Goal: Transaction & Acquisition: Purchase product/service

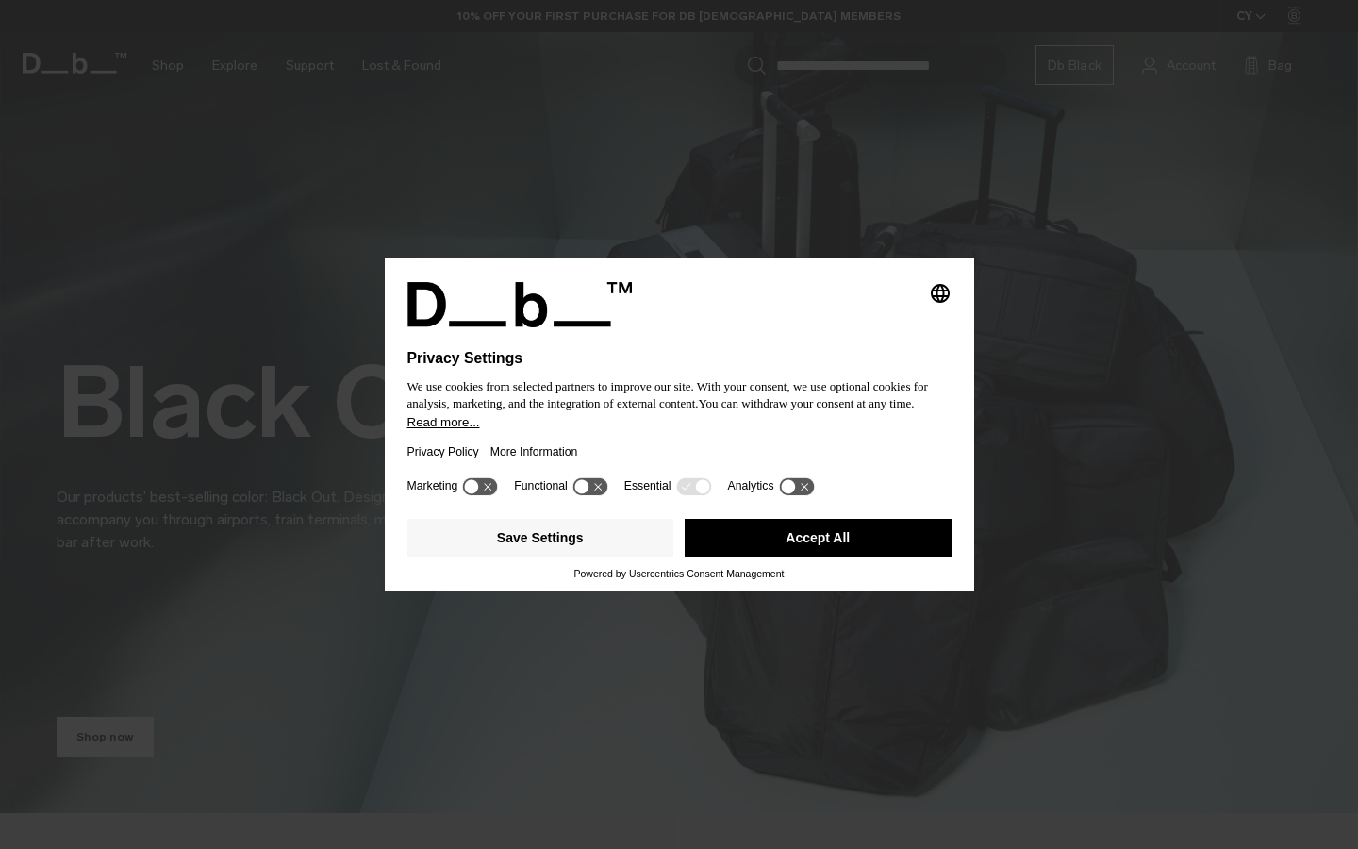
click at [828, 545] on button "Accept All" at bounding box center [818, 538] width 267 height 38
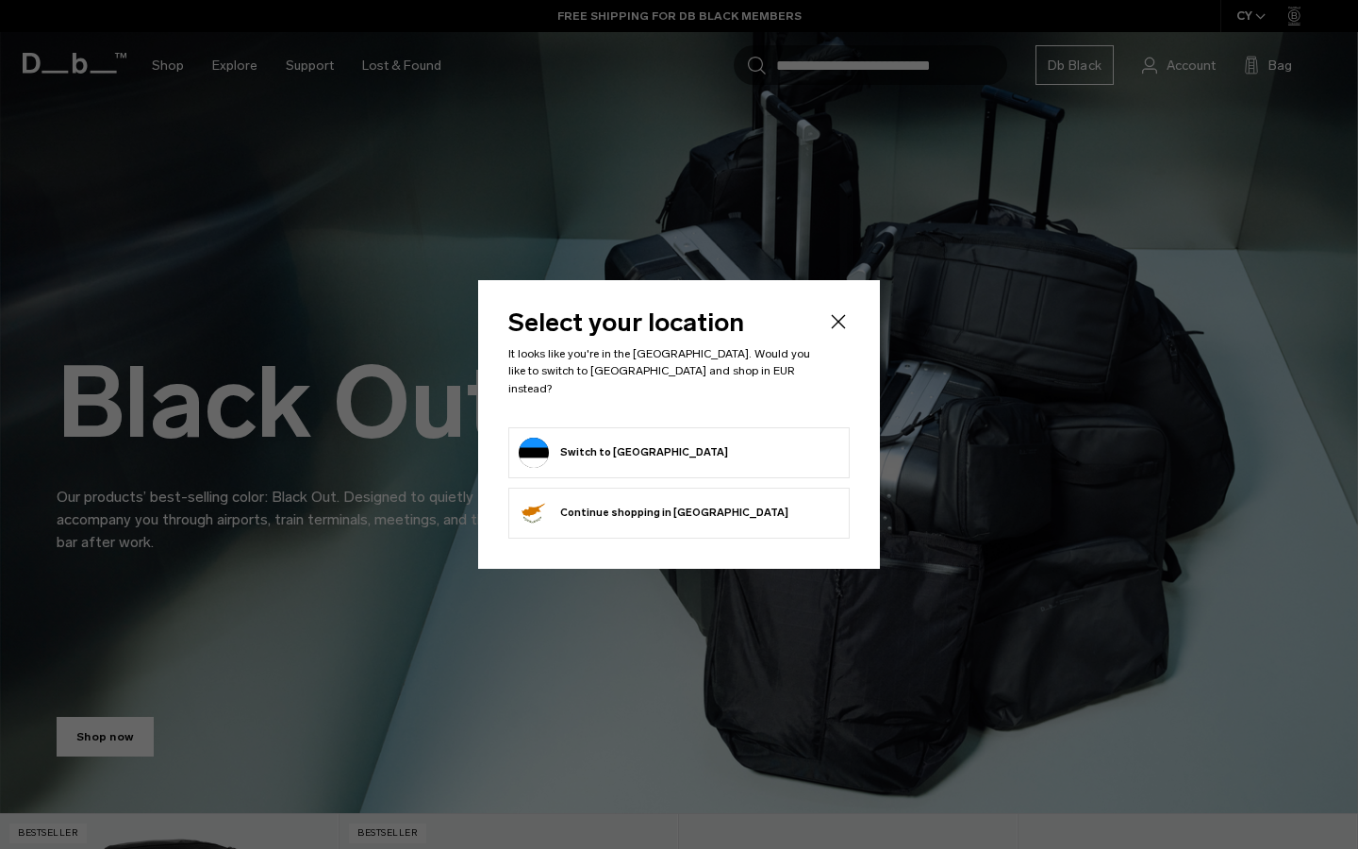
click at [590, 449] on button "Switch to Estonia" at bounding box center [623, 453] width 209 height 30
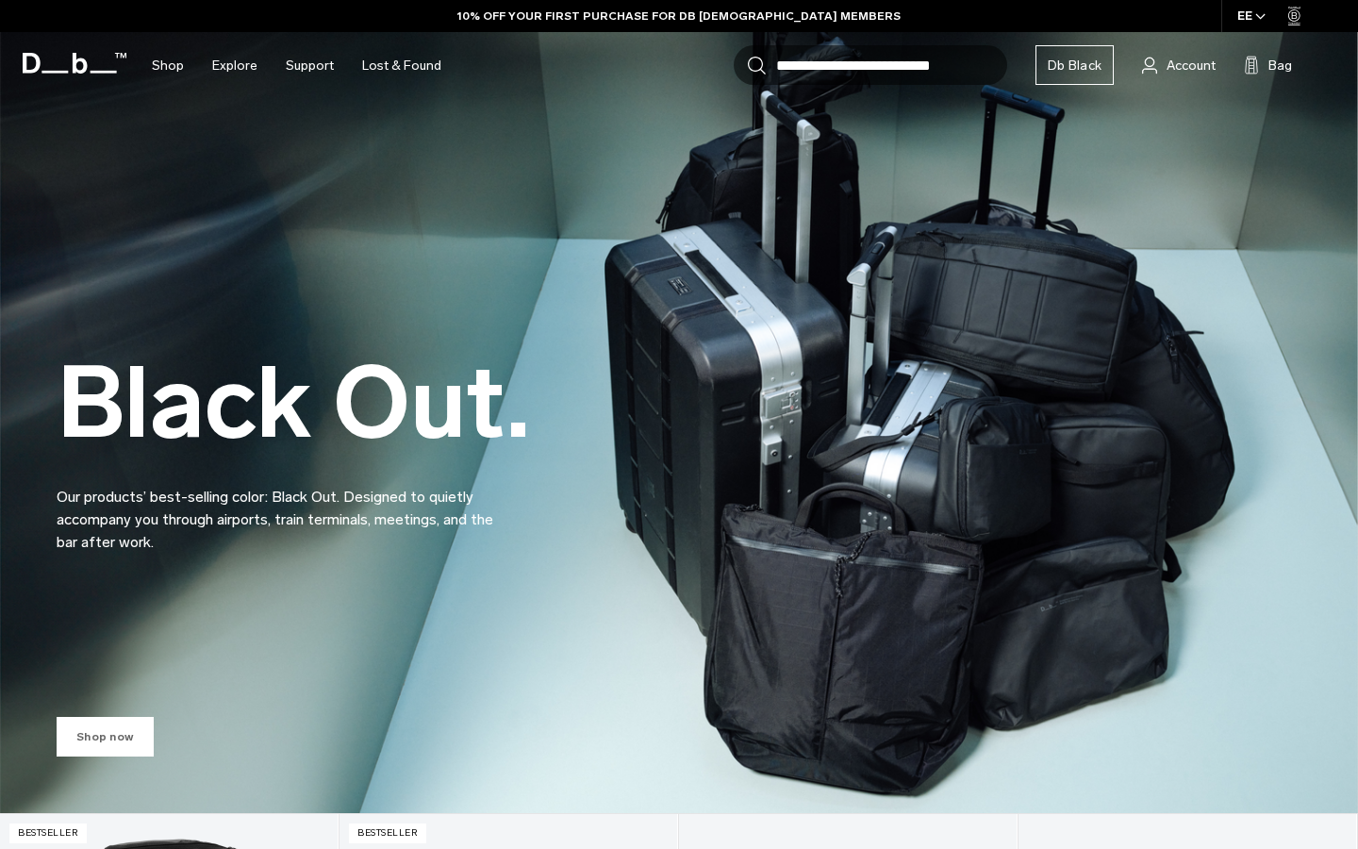
click at [107, 747] on link "Shop now" at bounding box center [105, 737] width 97 height 40
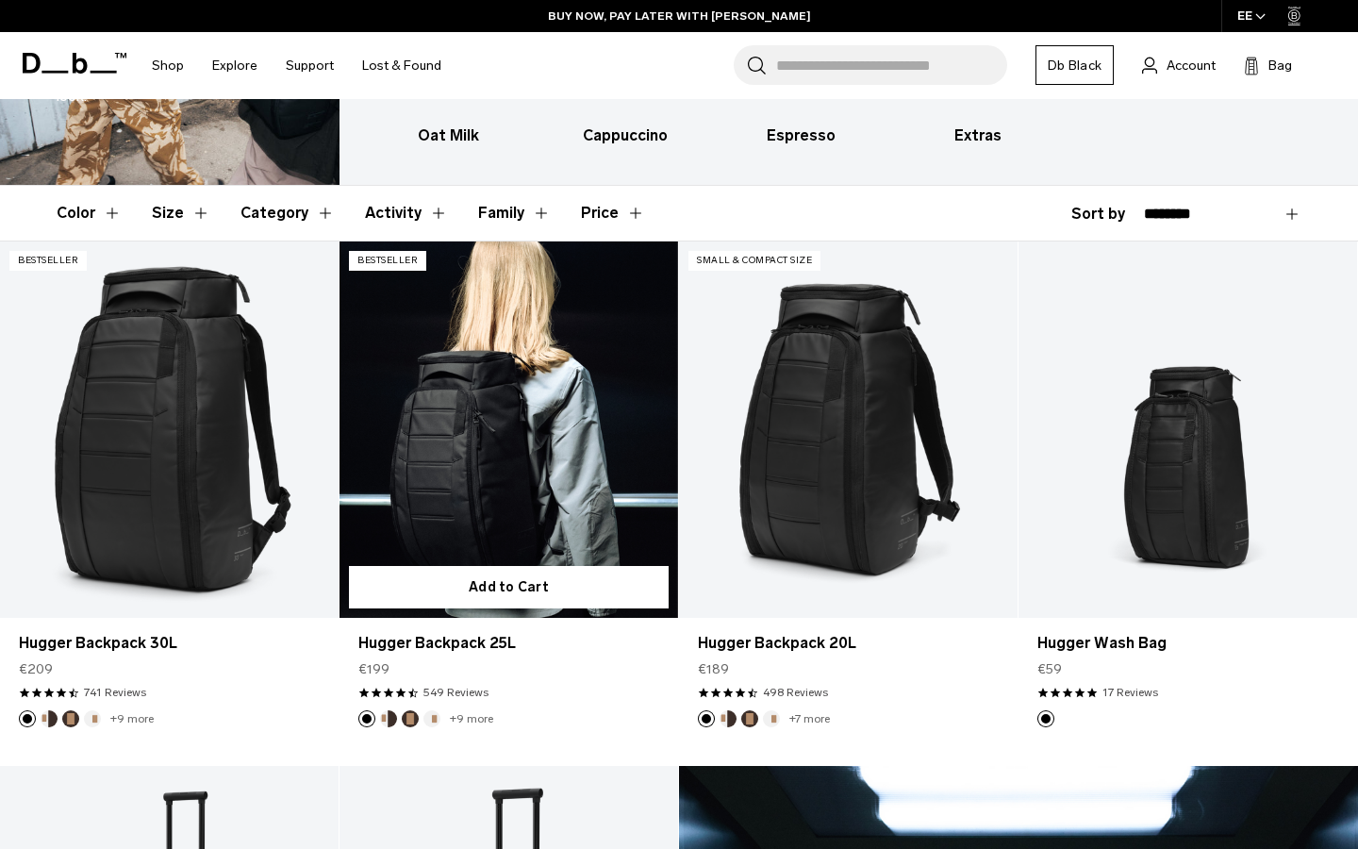
scroll to position [268, 0]
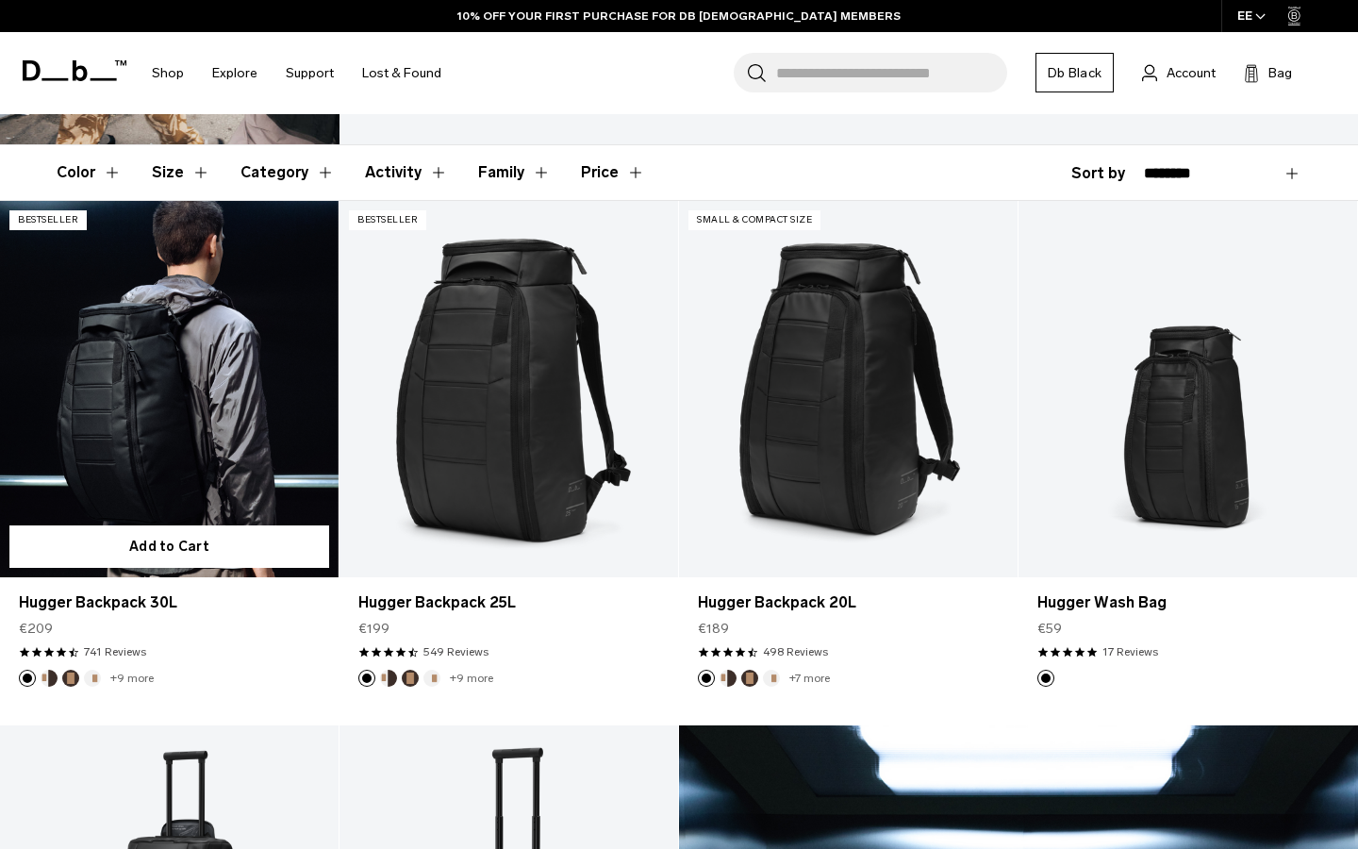
click at [226, 423] on link "Hugger Backpack 30L" at bounding box center [169, 389] width 339 height 376
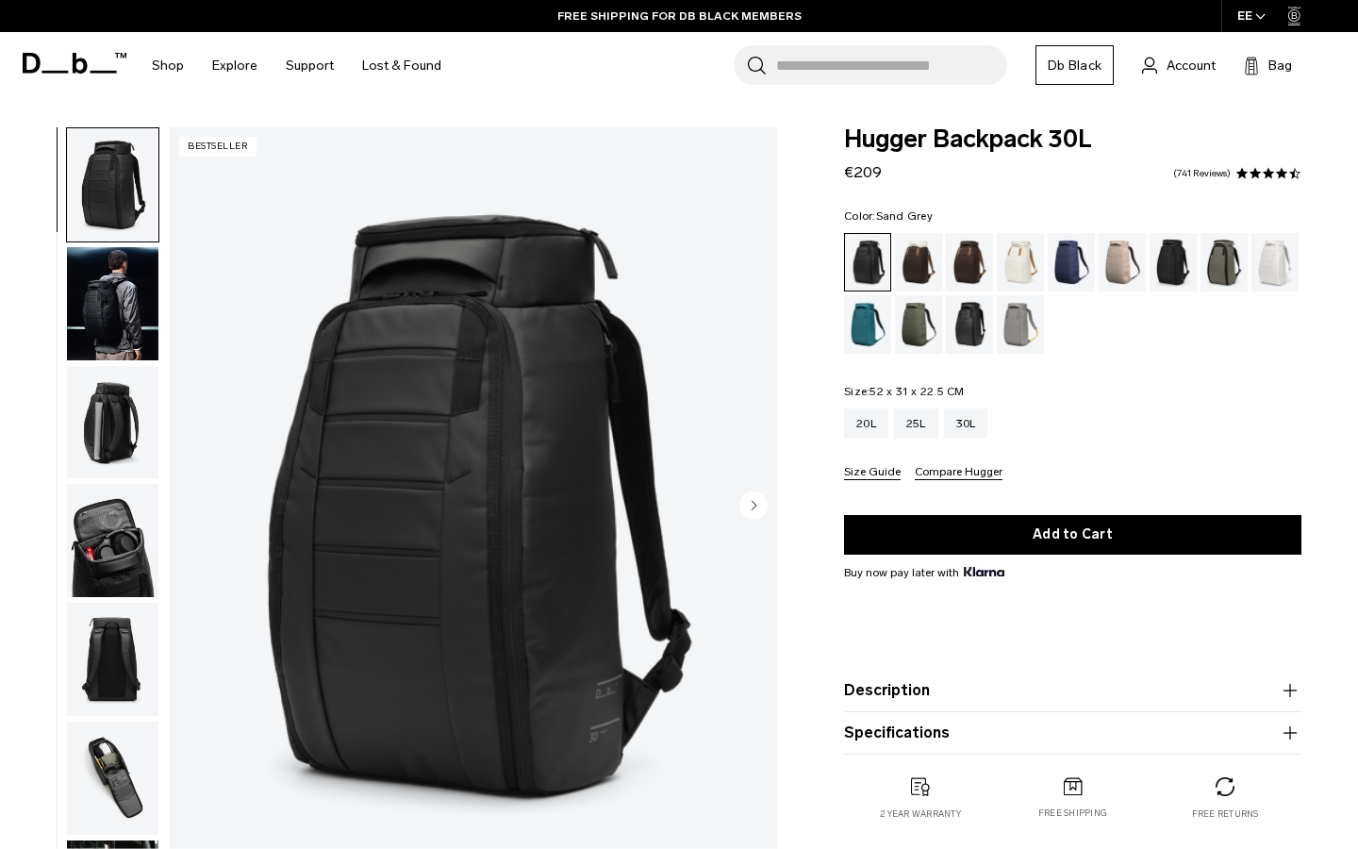
click at [1026, 317] on div "Sand Grey" at bounding box center [1021, 324] width 48 height 58
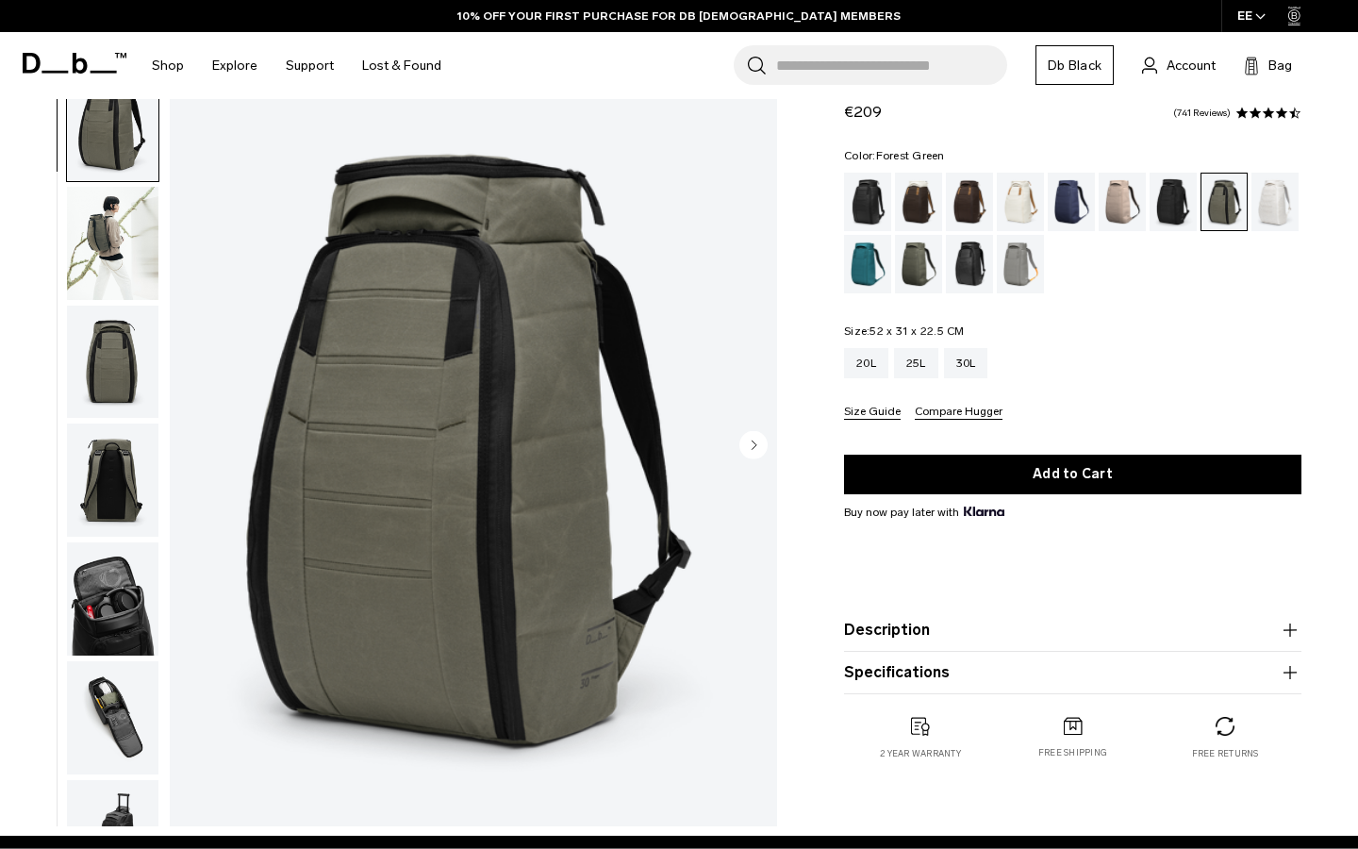
click at [756, 444] on icon "Next slide" at bounding box center [754, 444] width 5 height 8
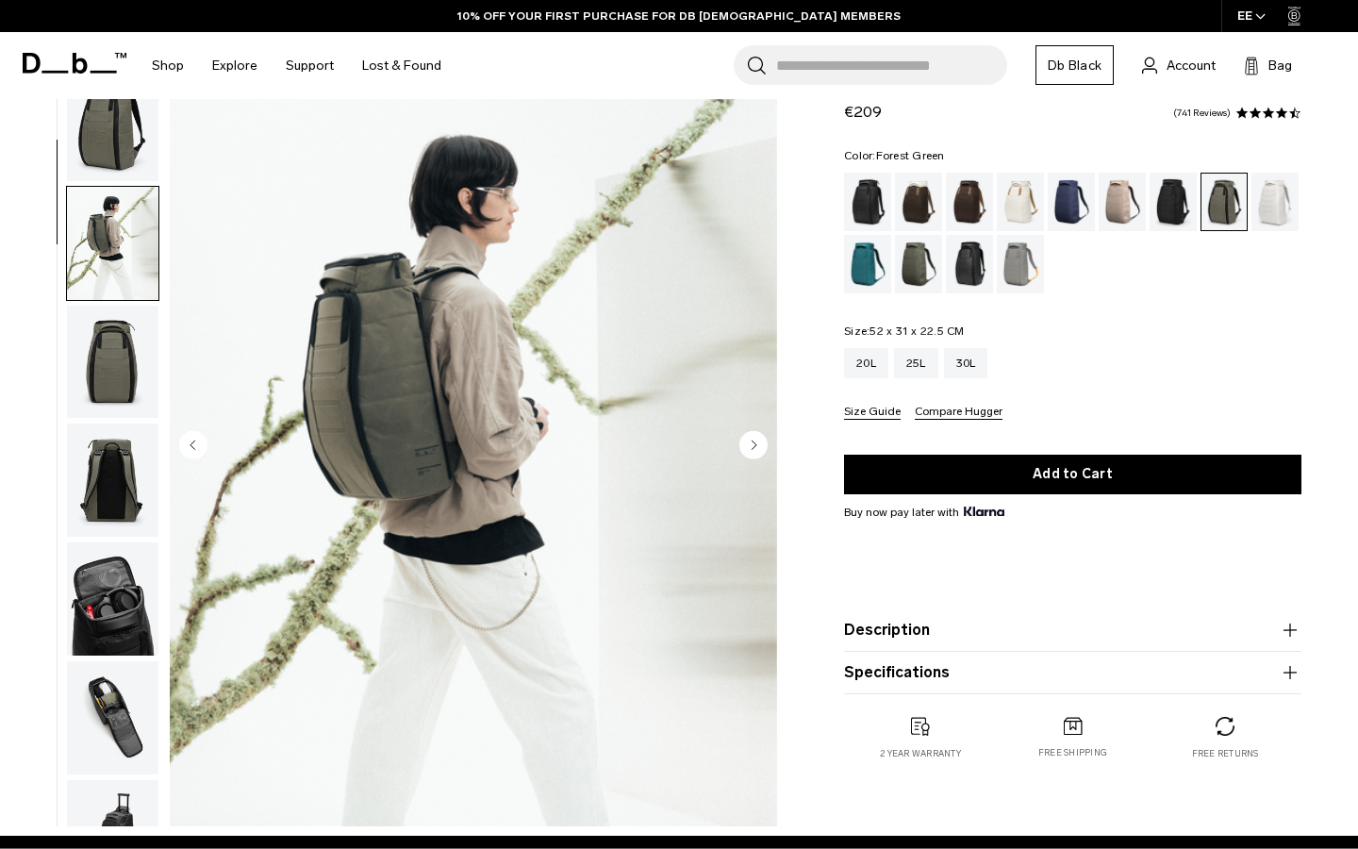
scroll to position [120, 0]
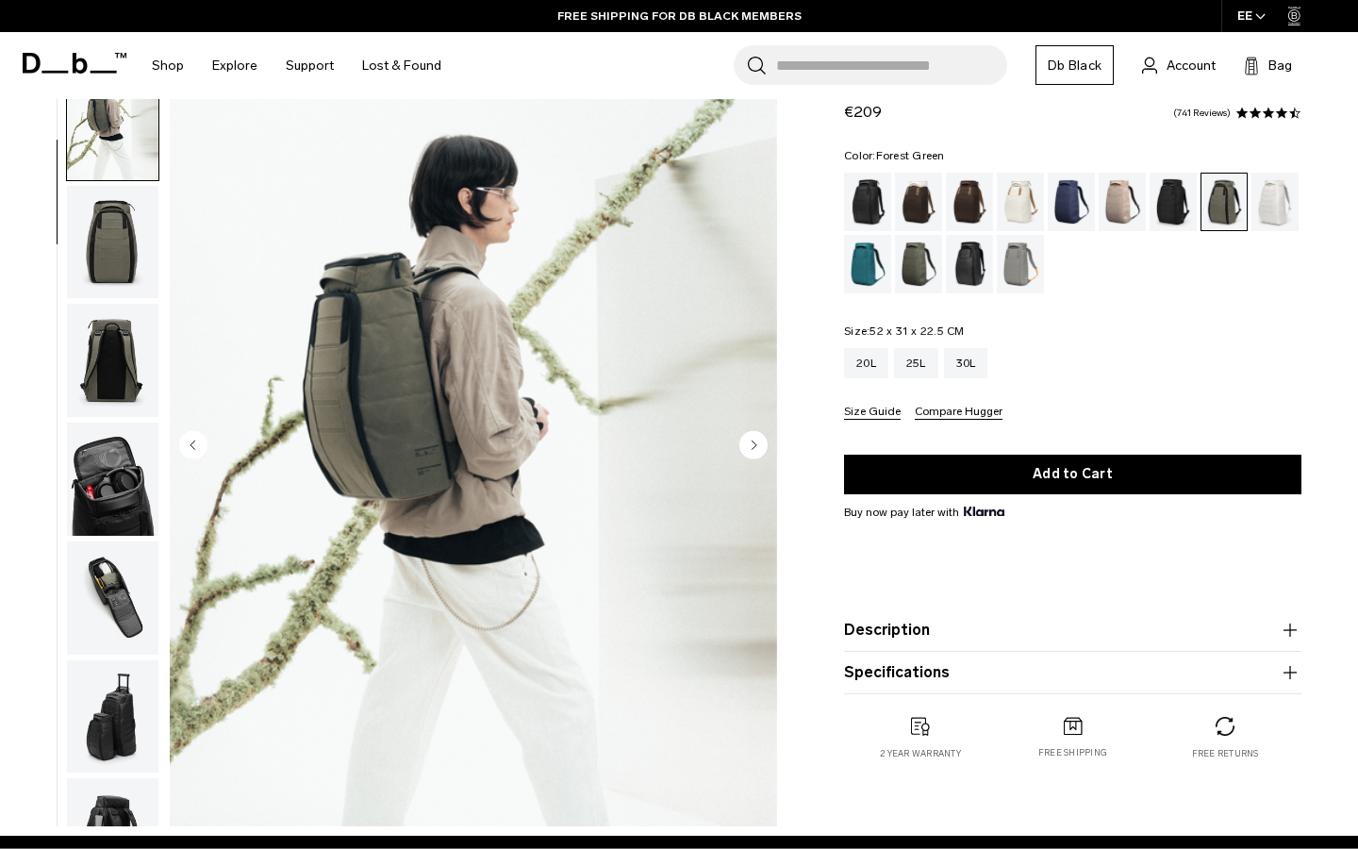
click at [756, 444] on icon "Next slide" at bounding box center [754, 444] width 5 height 8
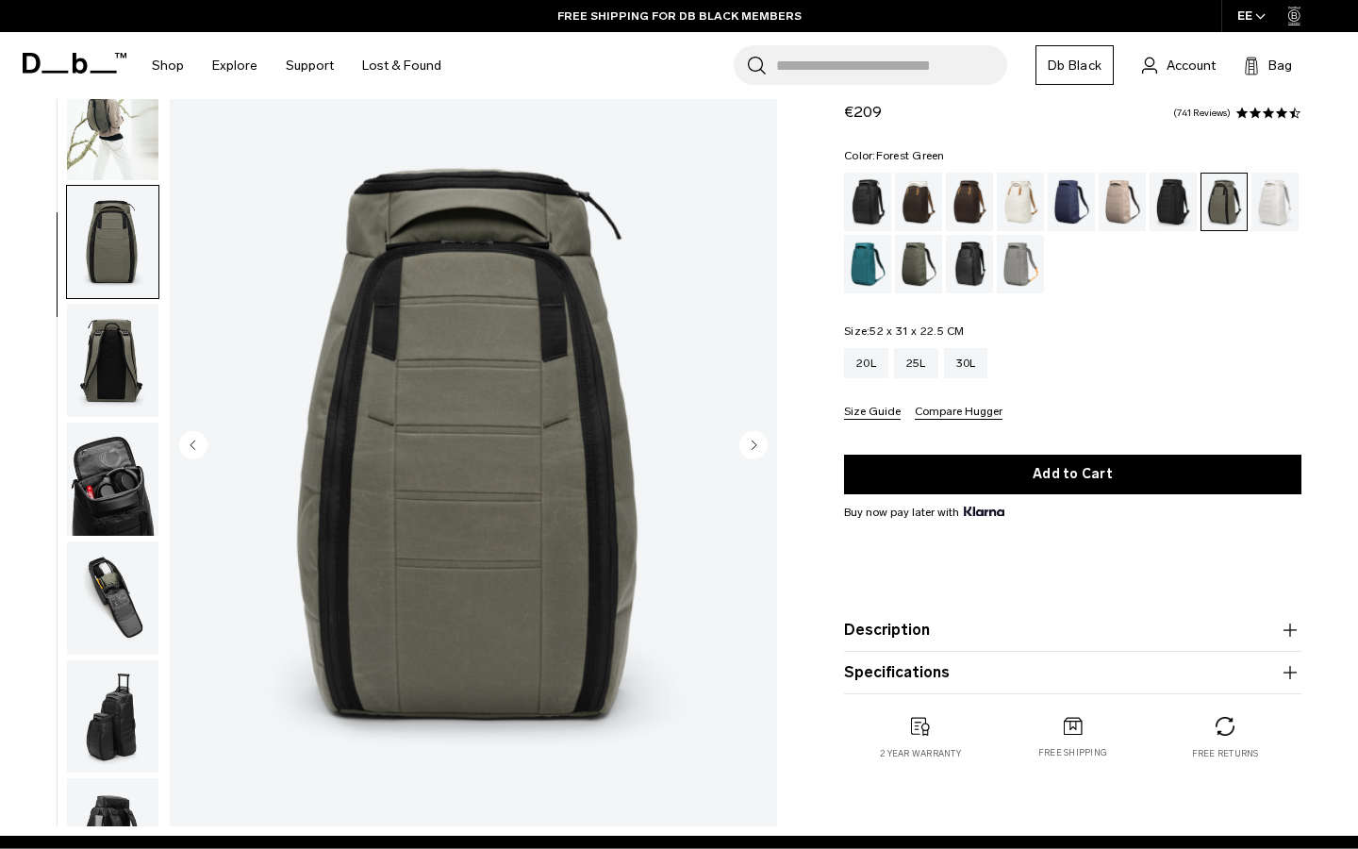
scroll to position [240, 0]
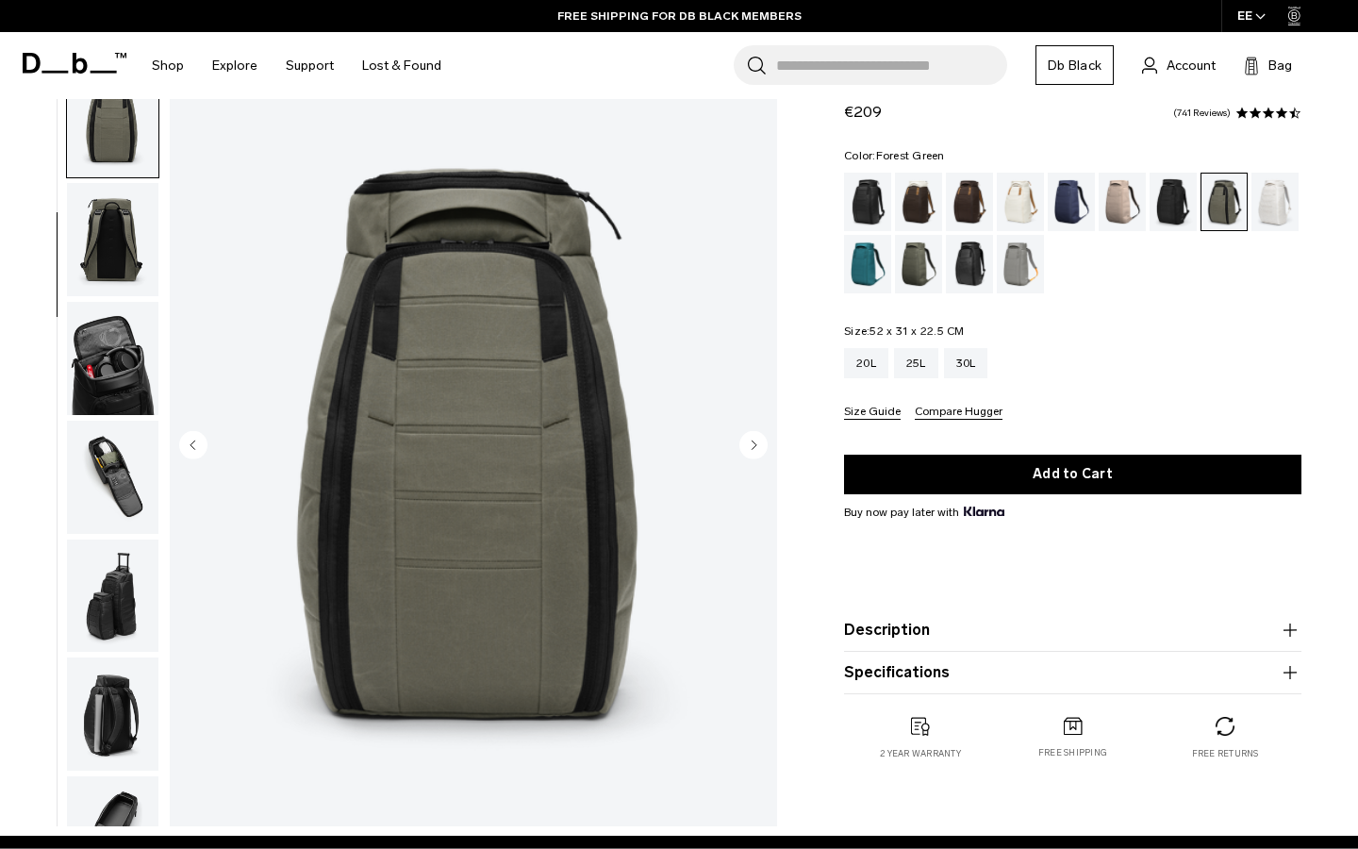
click at [756, 444] on icon "Next slide" at bounding box center [754, 444] width 5 height 8
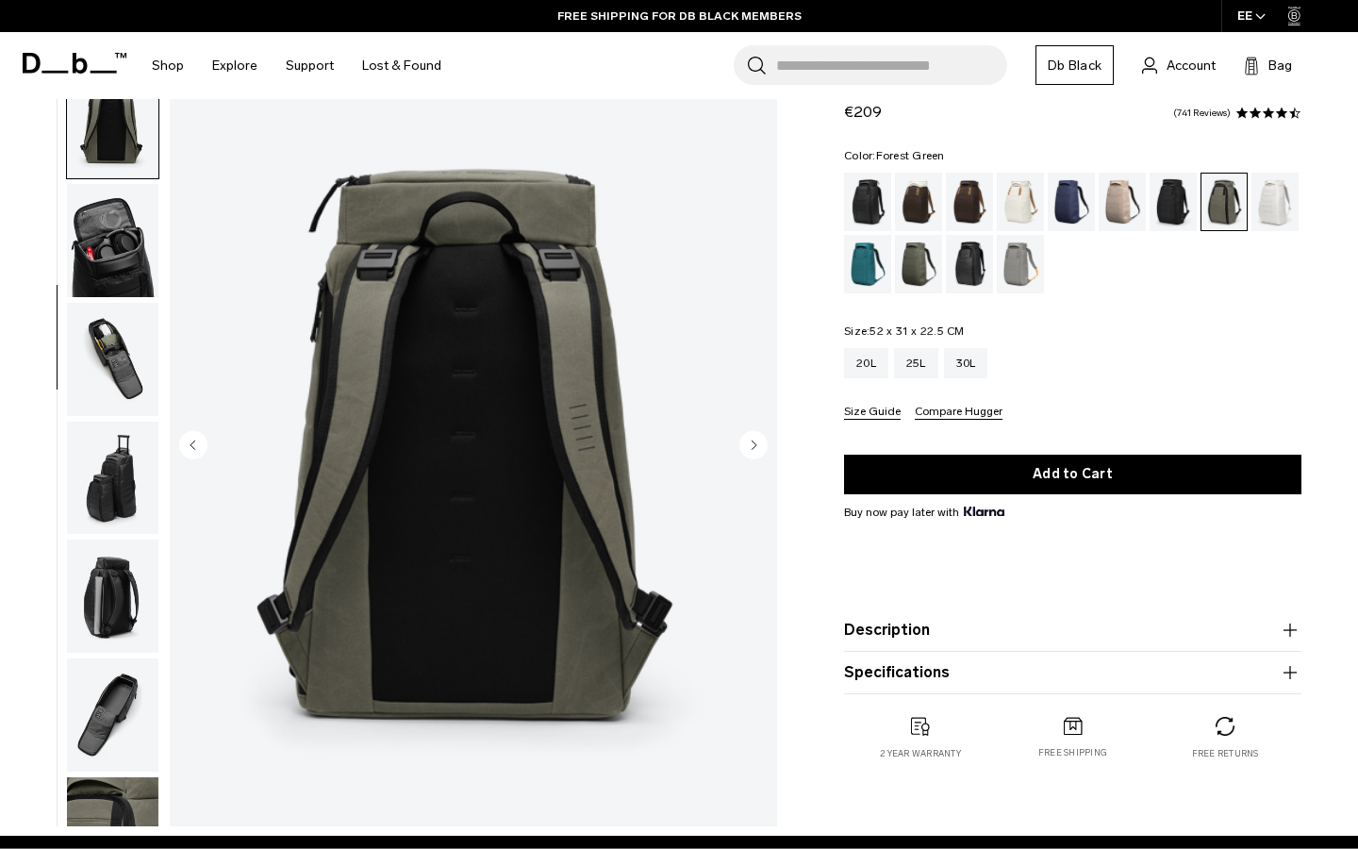
scroll to position [360, 0]
click at [756, 444] on icon "Next slide" at bounding box center [754, 444] width 5 height 8
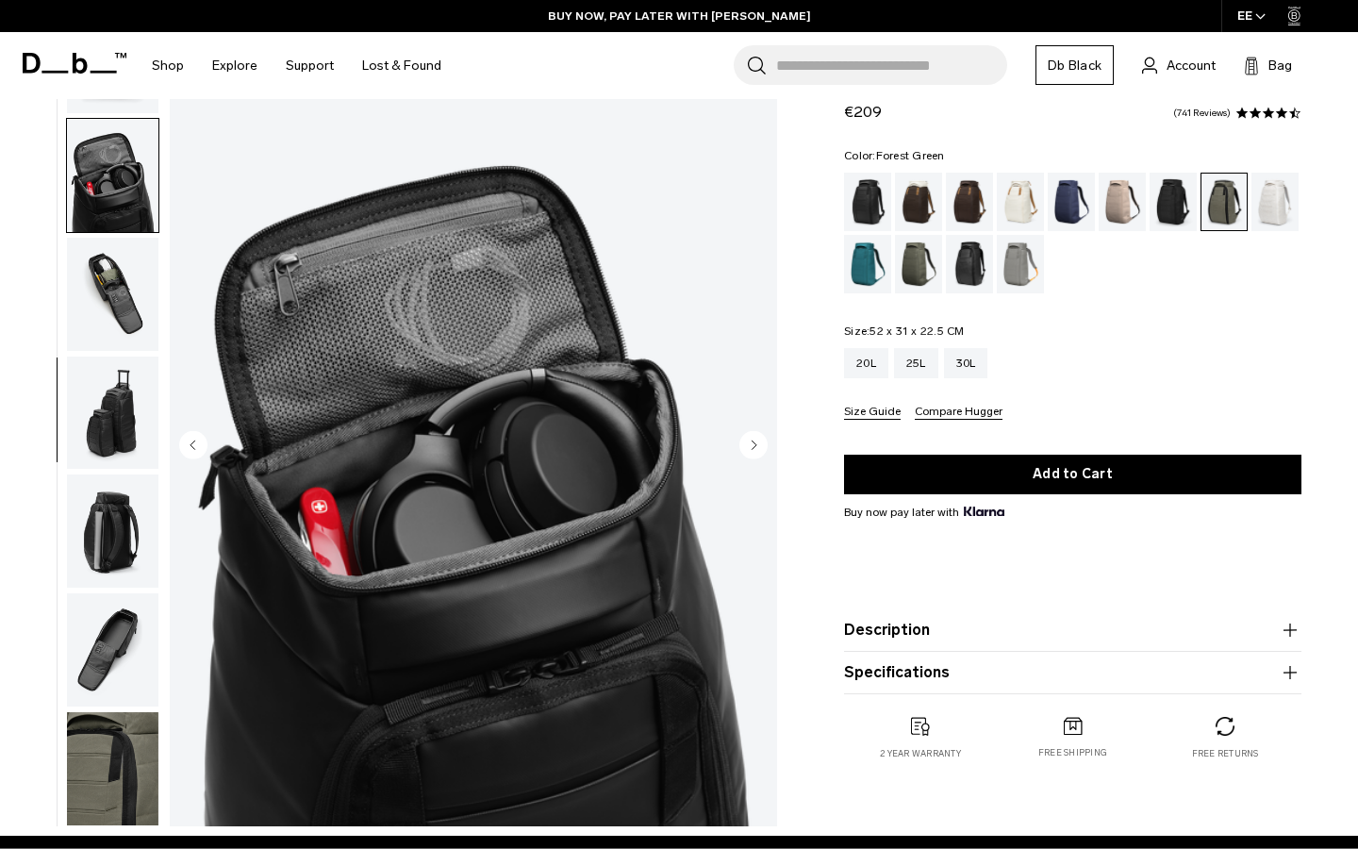
click at [756, 442] on circle "Next slide" at bounding box center [753, 444] width 28 height 28
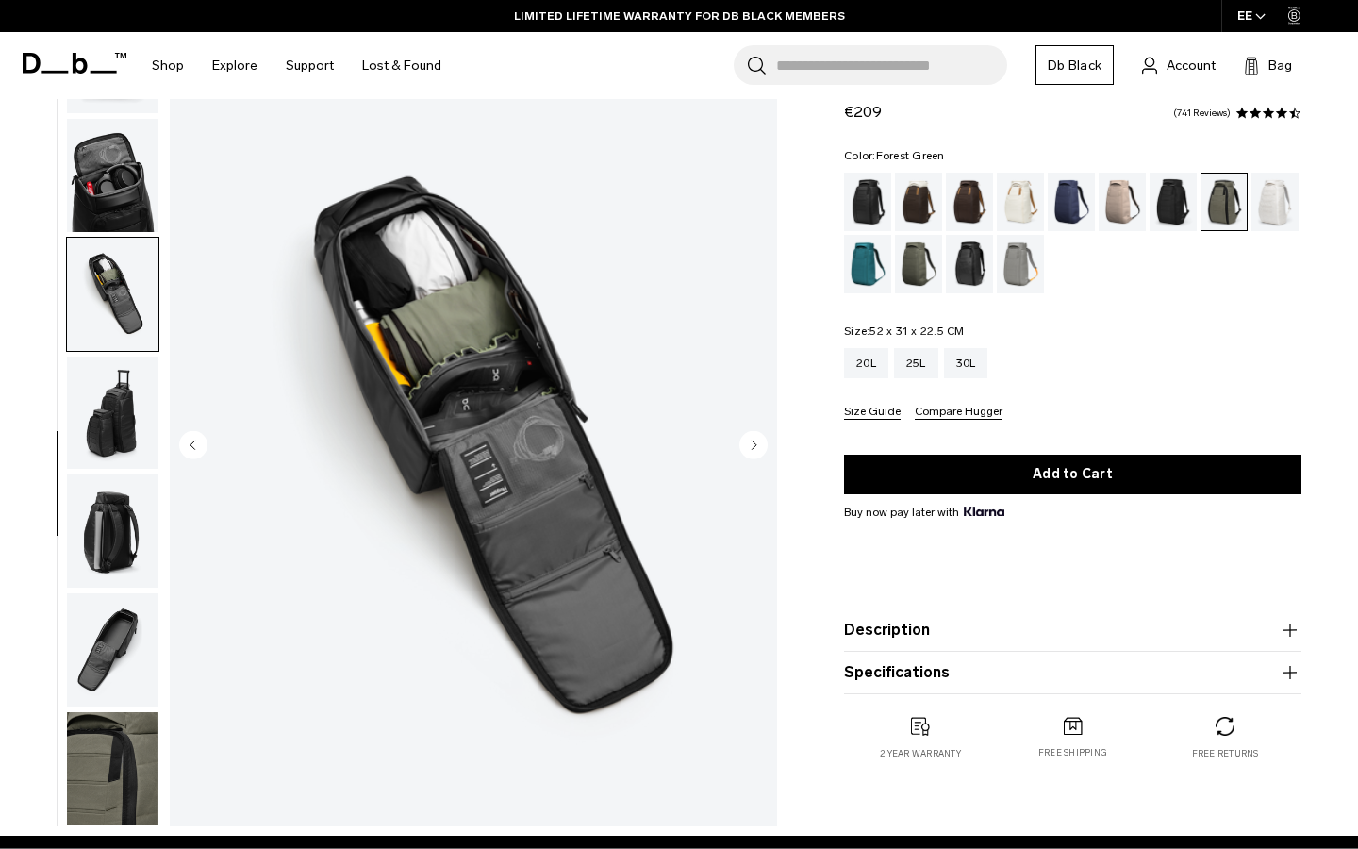
click at [753, 443] on icon "Next slide" at bounding box center [754, 444] width 5 height 8
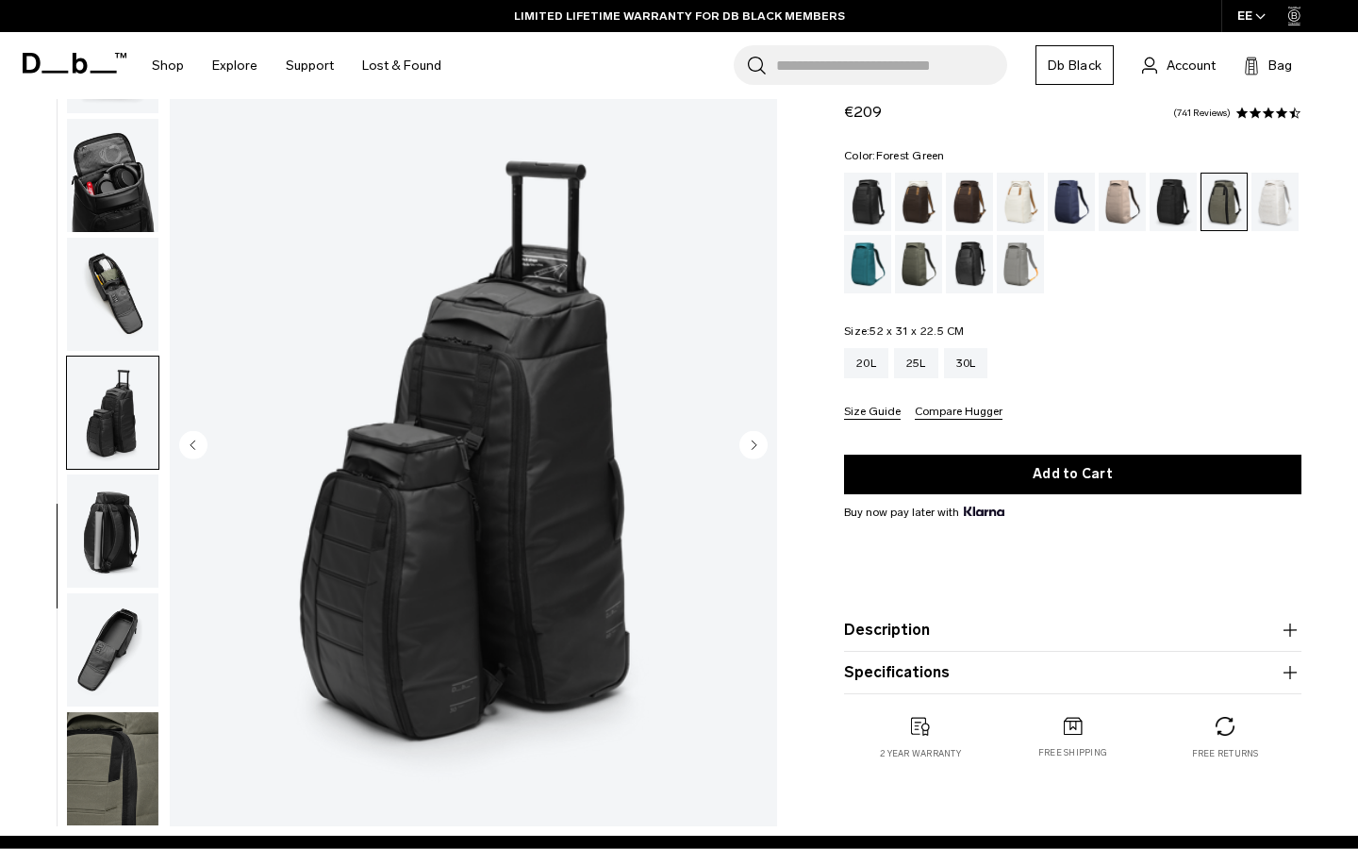
click at [203, 453] on circle "Previous slide" at bounding box center [193, 444] width 28 height 28
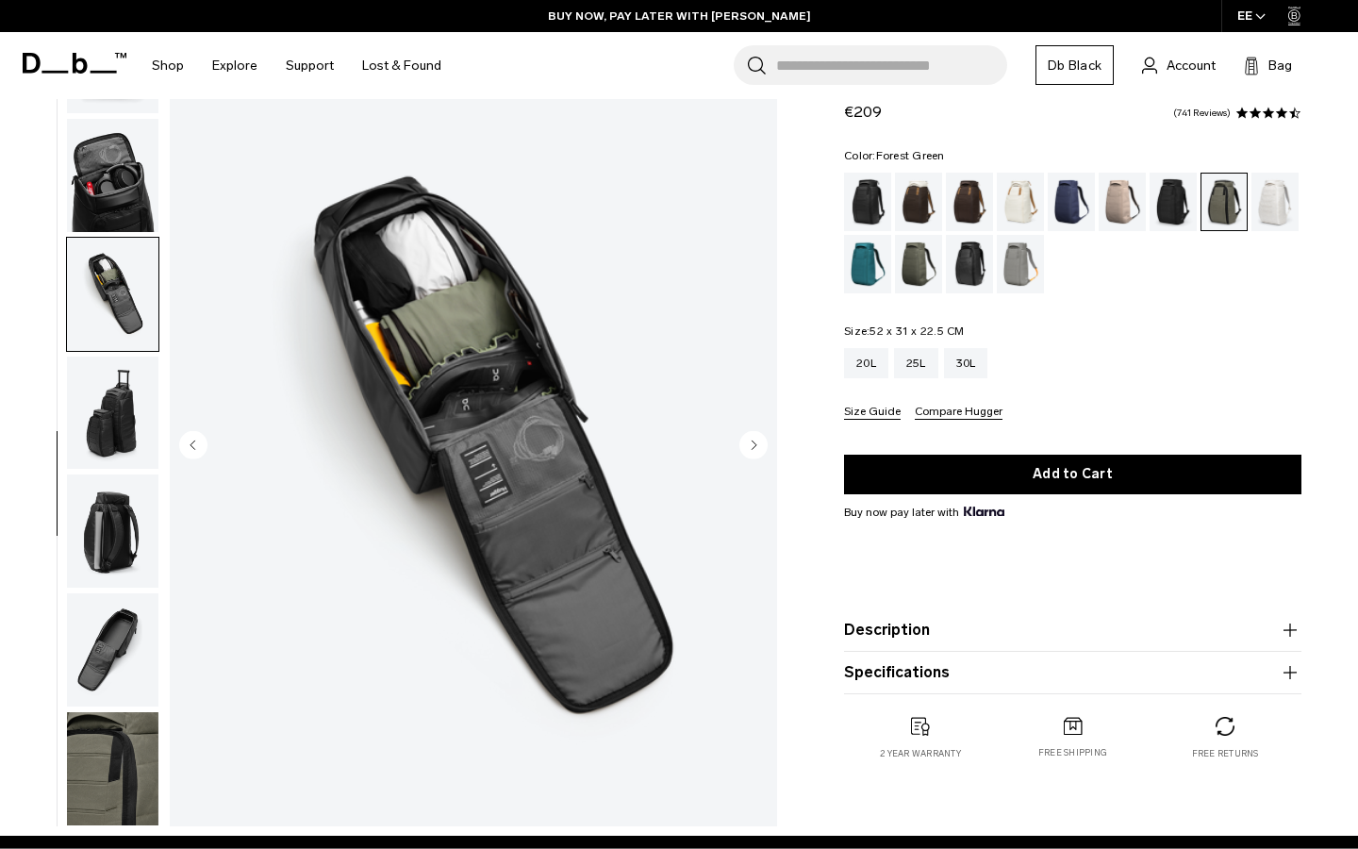
click at [752, 445] on icon "Next slide" at bounding box center [754, 444] width 5 height 8
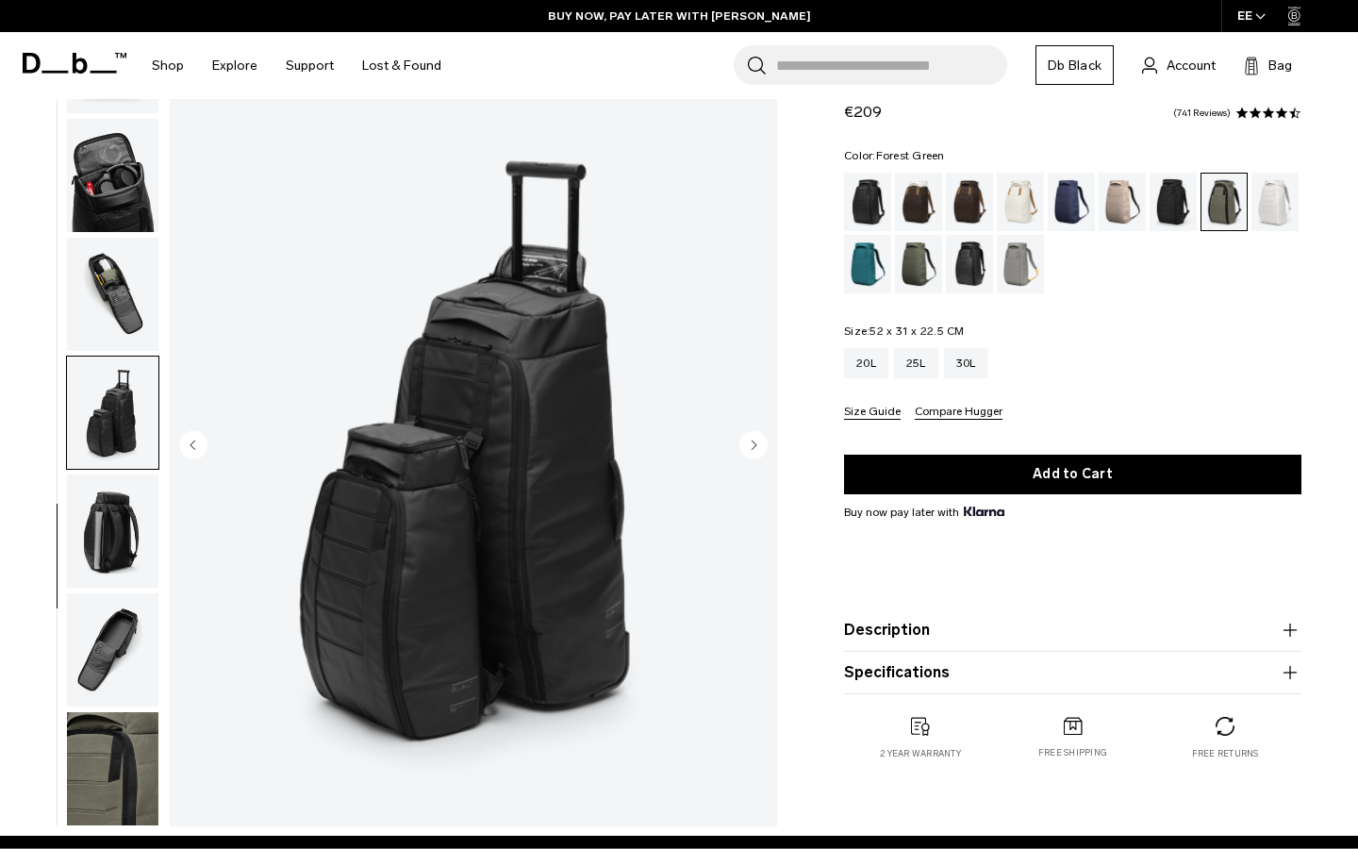
click at [752, 445] on icon "Next slide" at bounding box center [754, 444] width 5 height 8
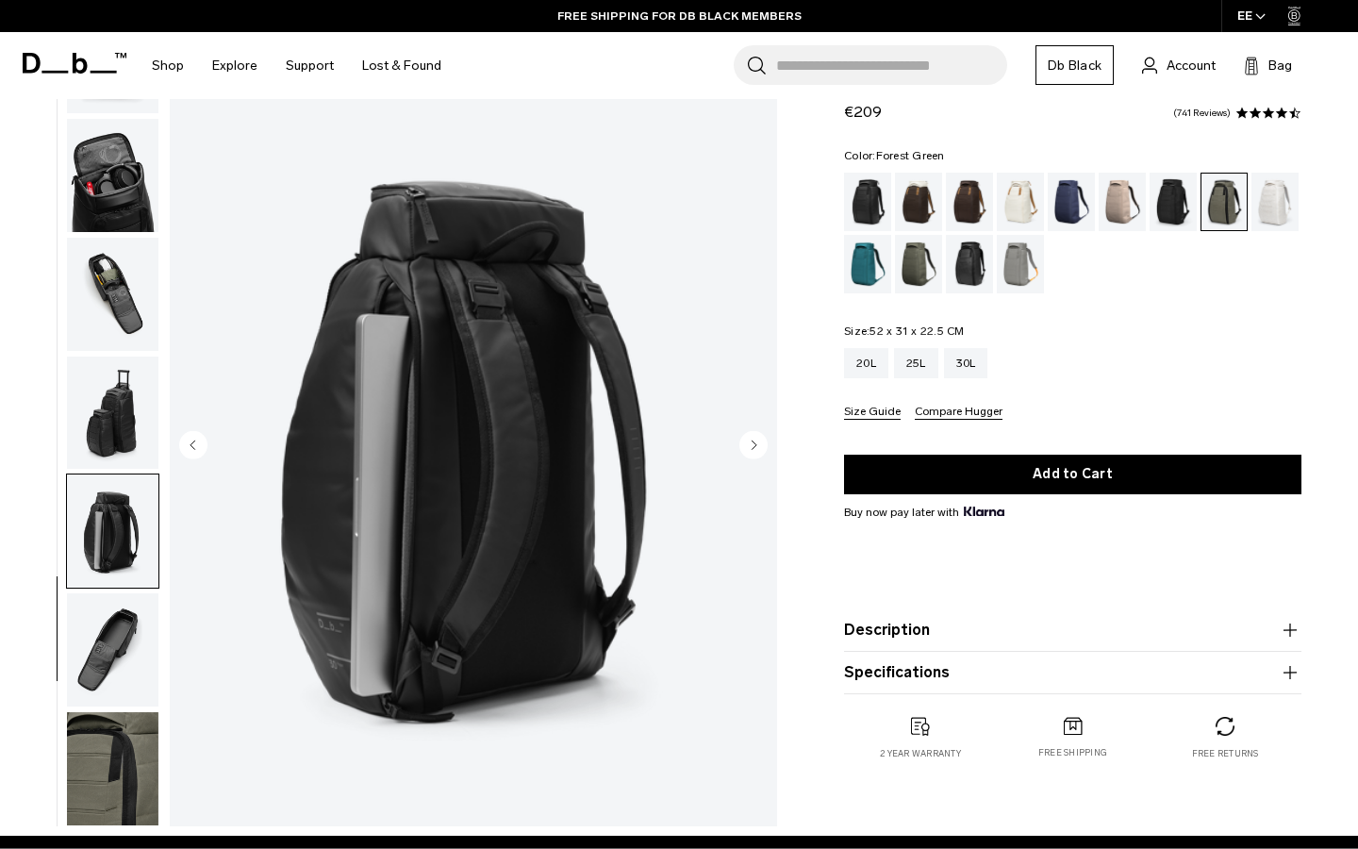
click at [752, 445] on icon "Next slide" at bounding box center [754, 444] width 5 height 8
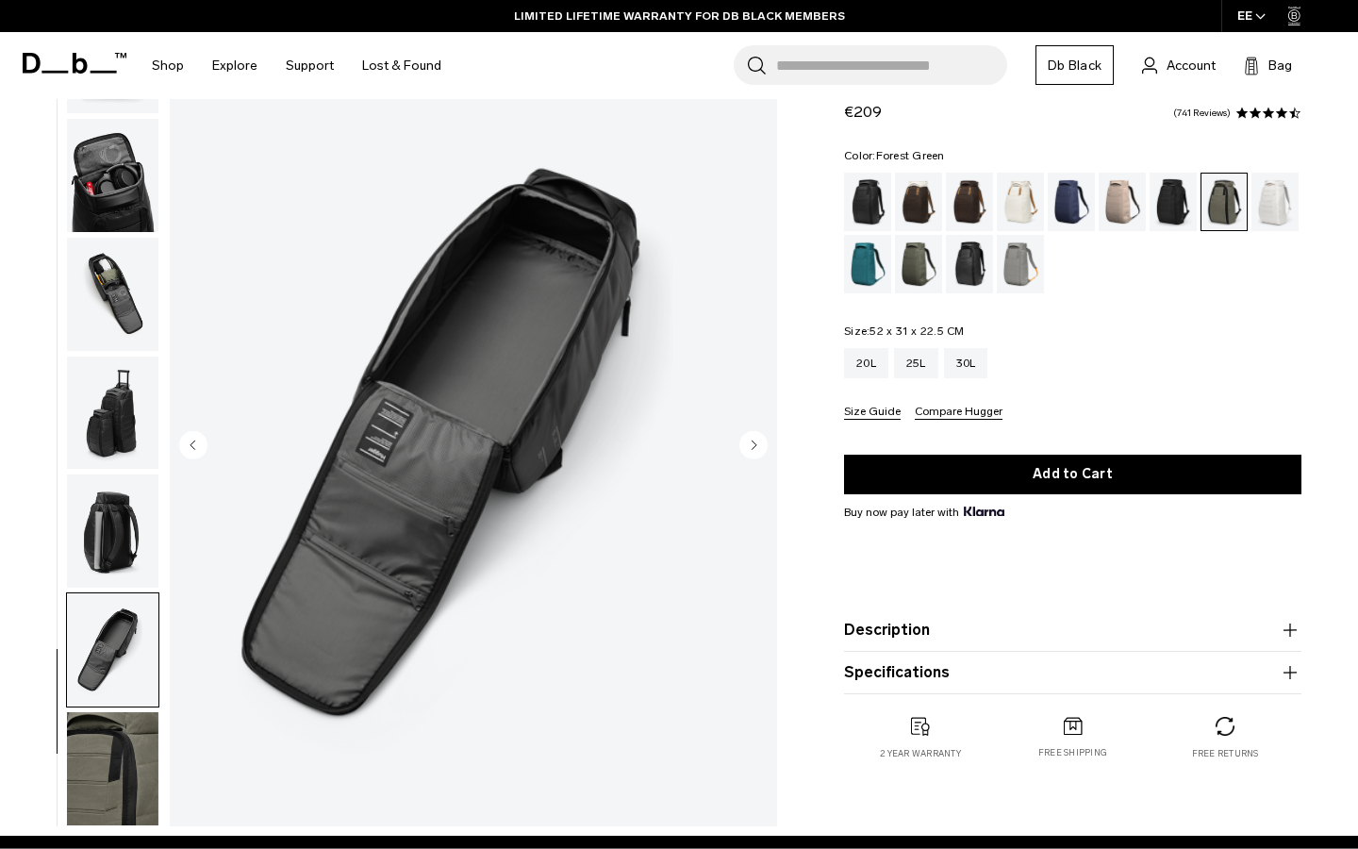
click at [752, 445] on icon "Next slide" at bounding box center [754, 444] width 5 height 8
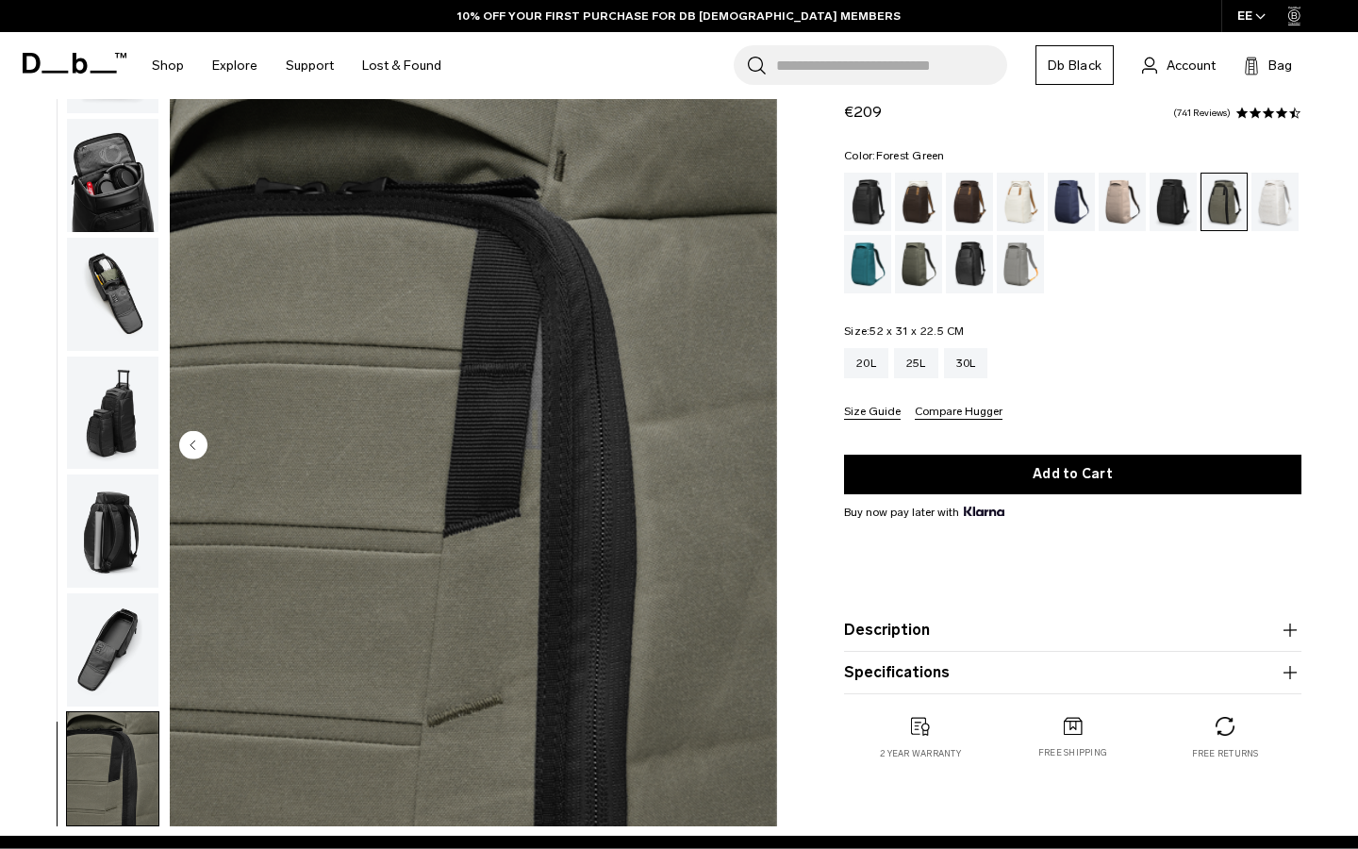
click at [204, 458] on icon "Previous slide" at bounding box center [193, 444] width 28 height 28
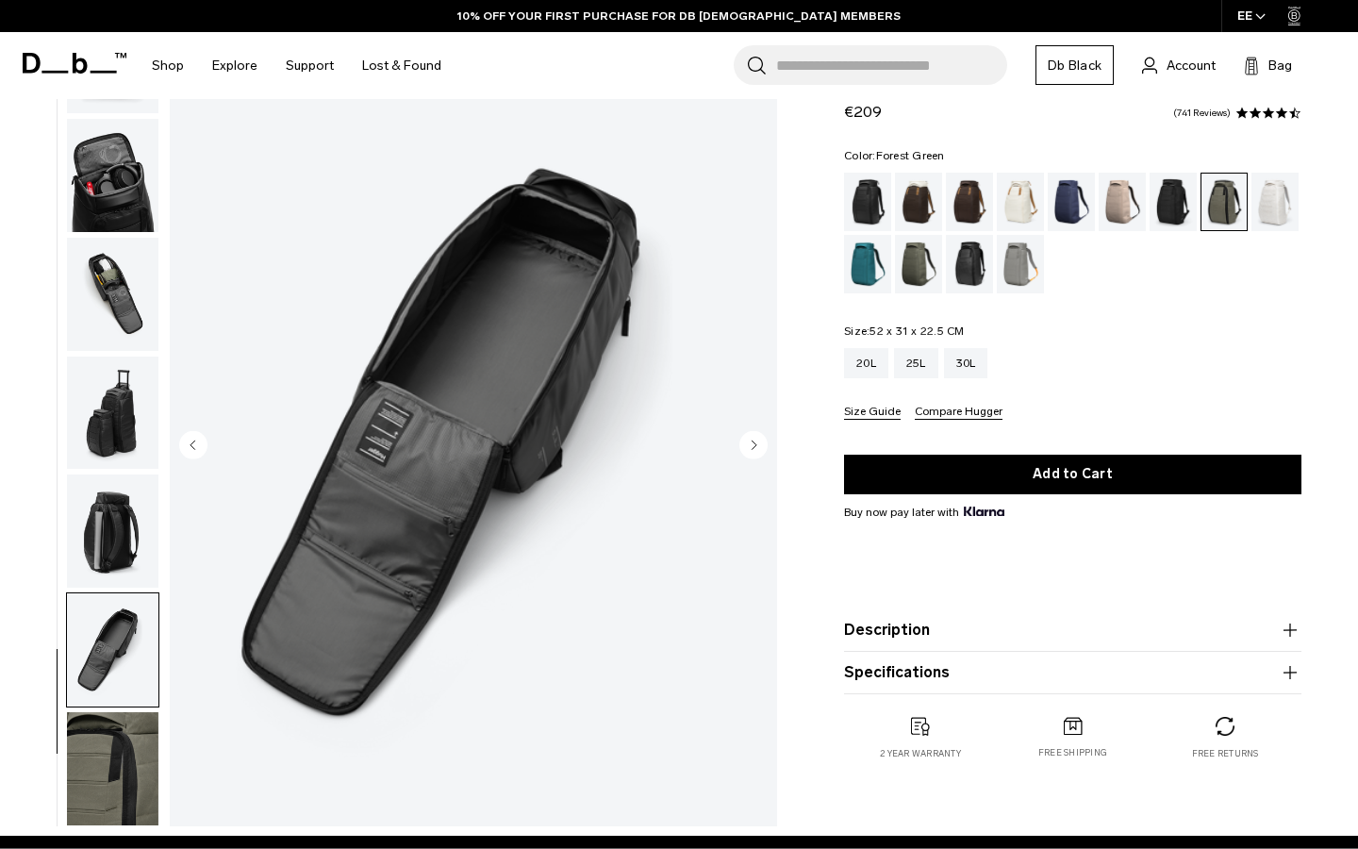
click at [204, 458] on icon "Previous slide" at bounding box center [193, 444] width 28 height 28
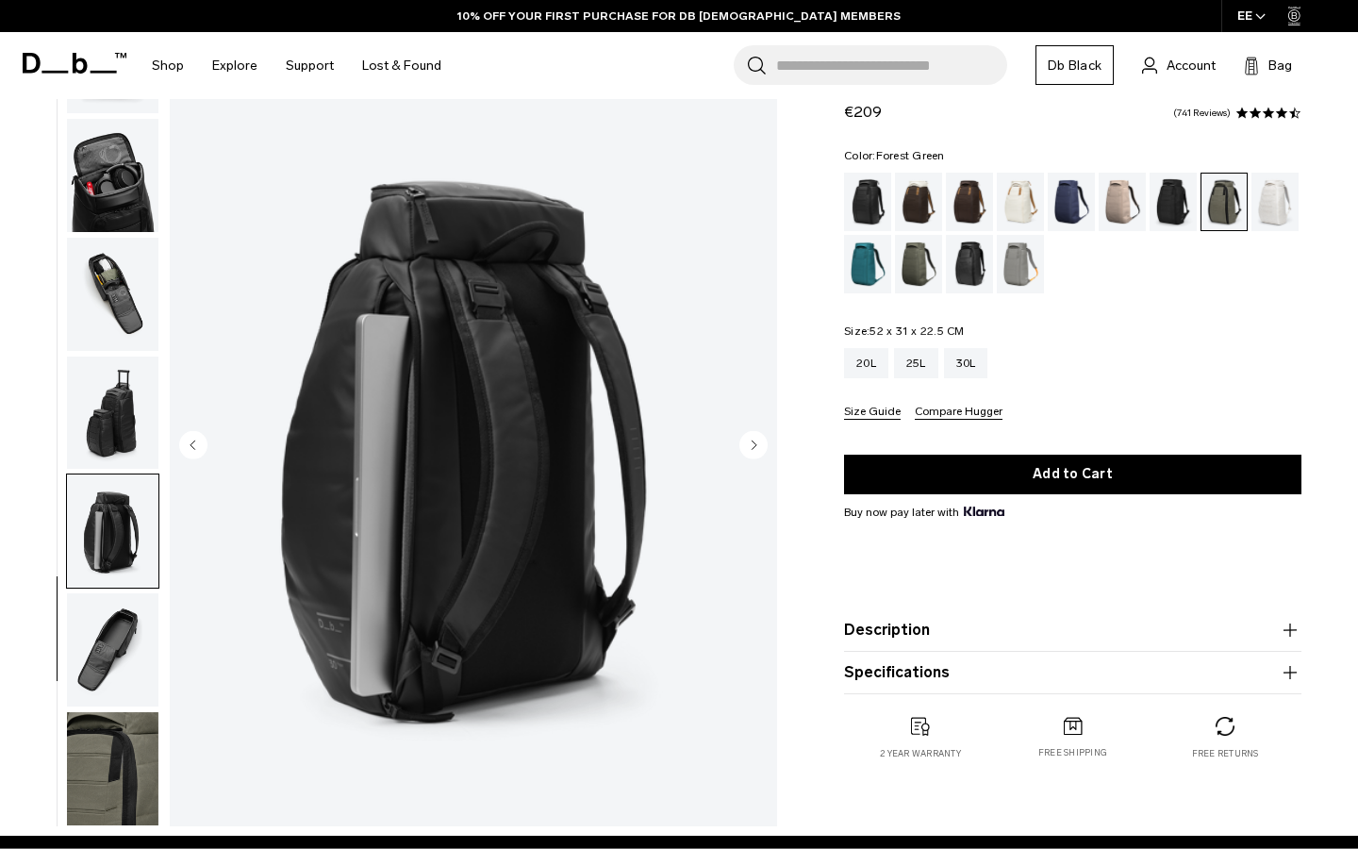
click at [202, 451] on circle "Previous slide" at bounding box center [193, 444] width 28 height 28
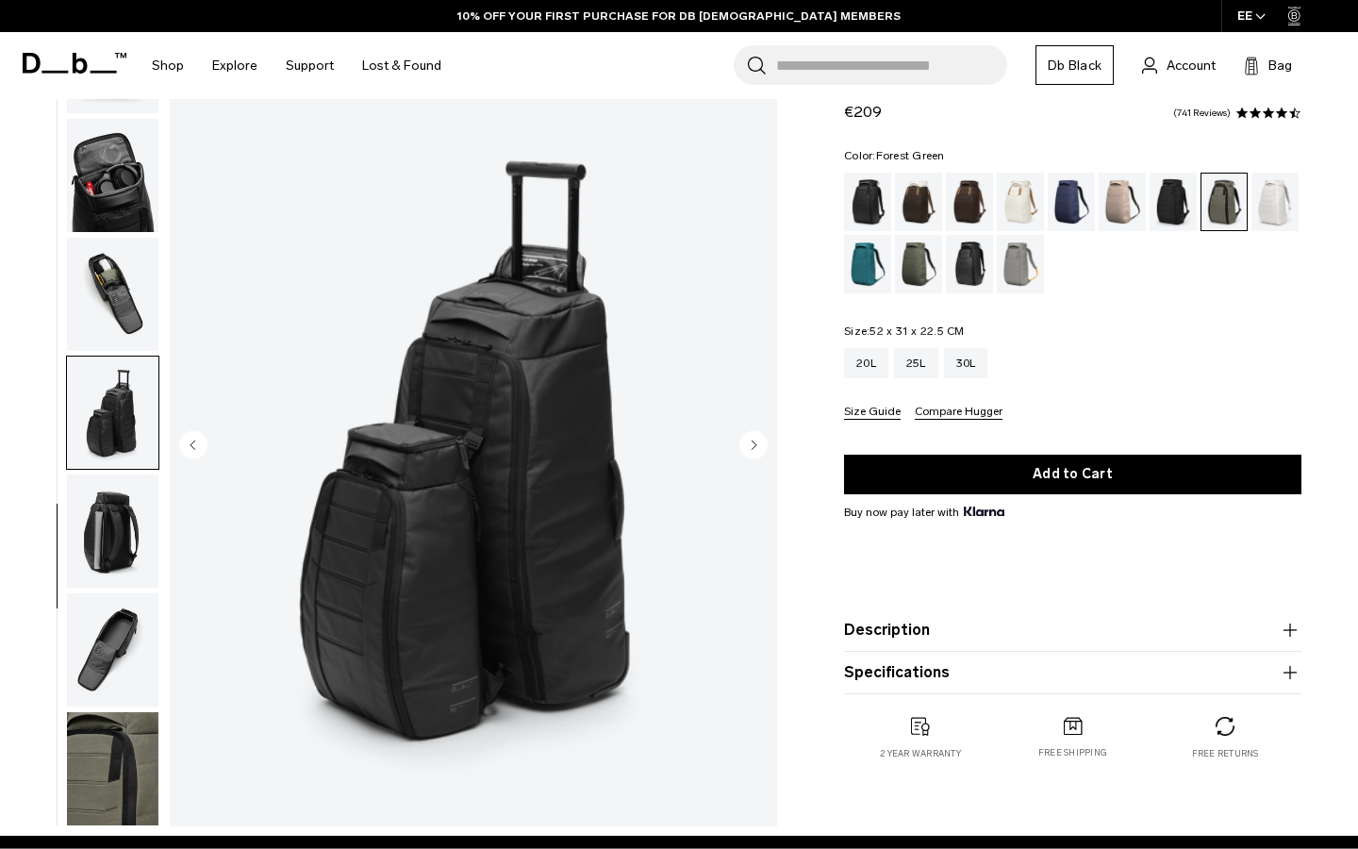
click at [202, 451] on circle "Previous slide" at bounding box center [193, 444] width 28 height 28
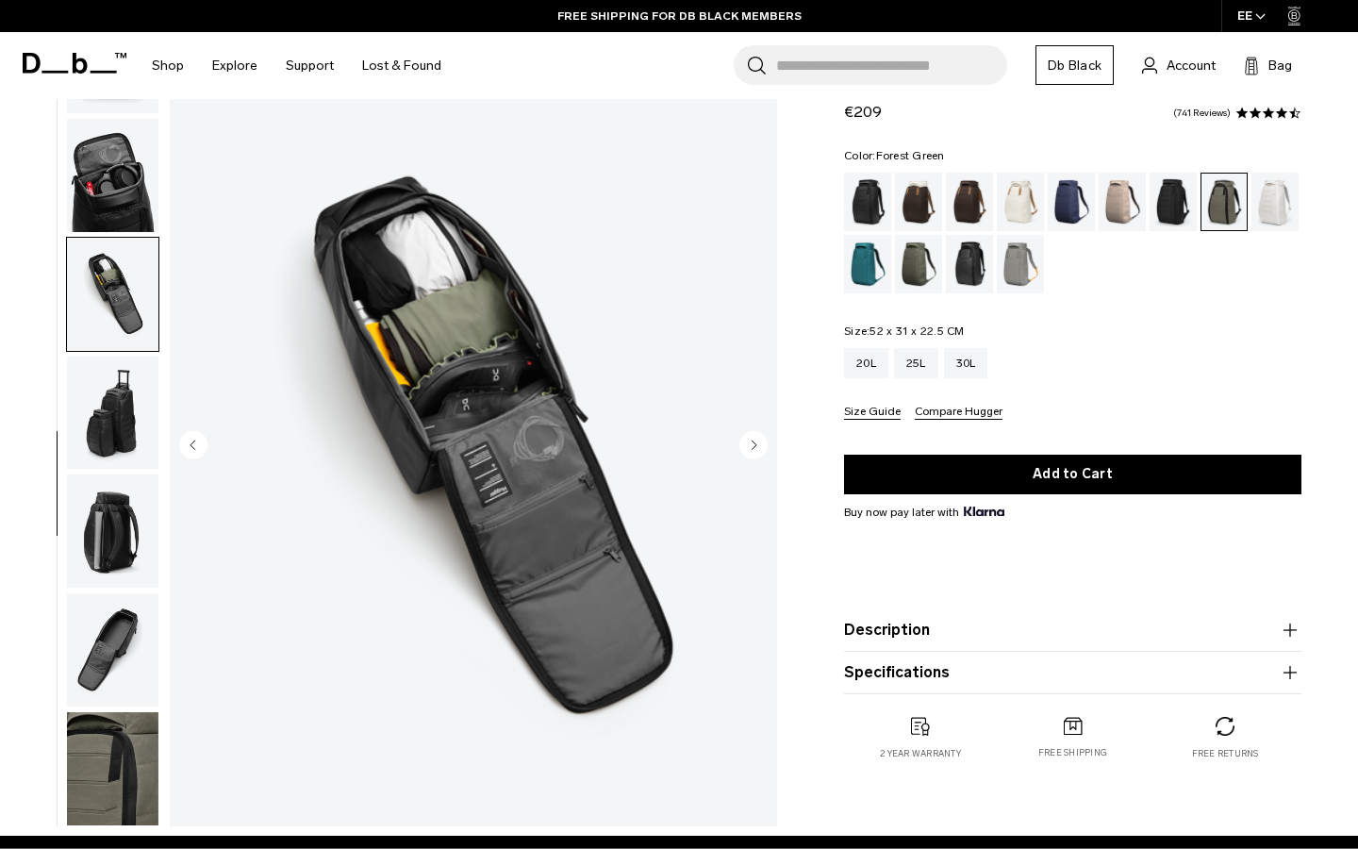
click at [202, 451] on circle "Previous slide" at bounding box center [193, 444] width 28 height 28
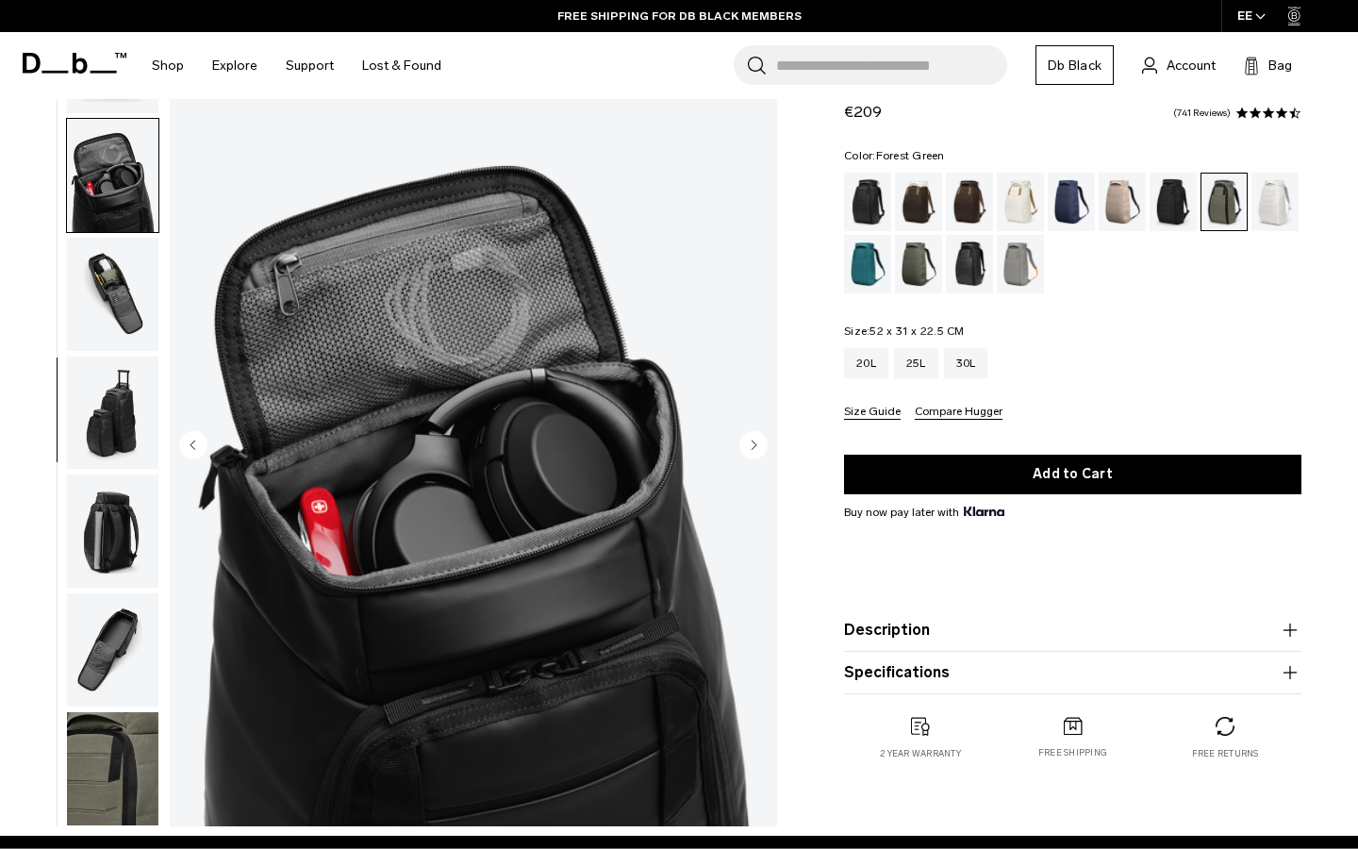
click at [202, 451] on circle "Previous slide" at bounding box center [193, 444] width 28 height 28
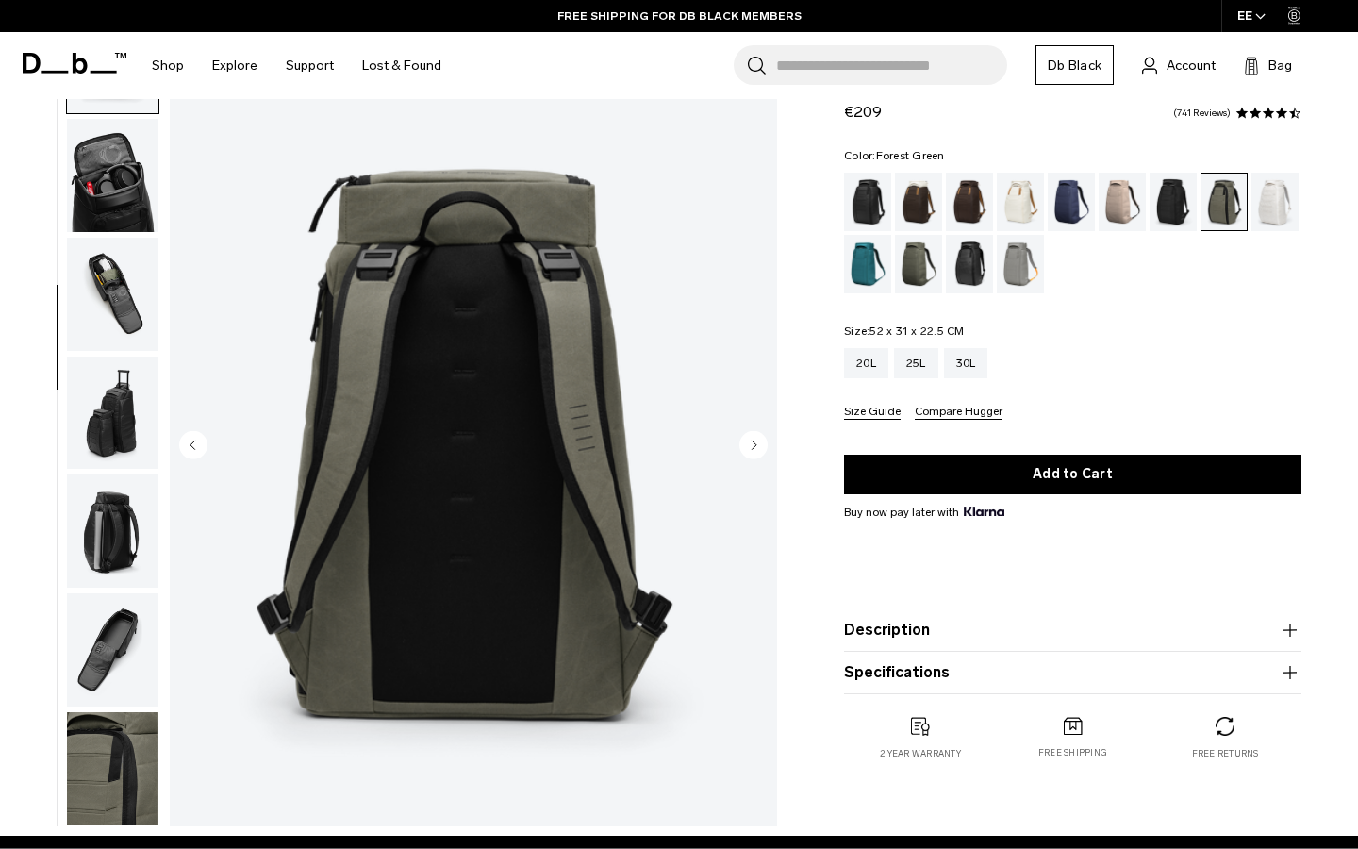
scroll to position [360, 0]
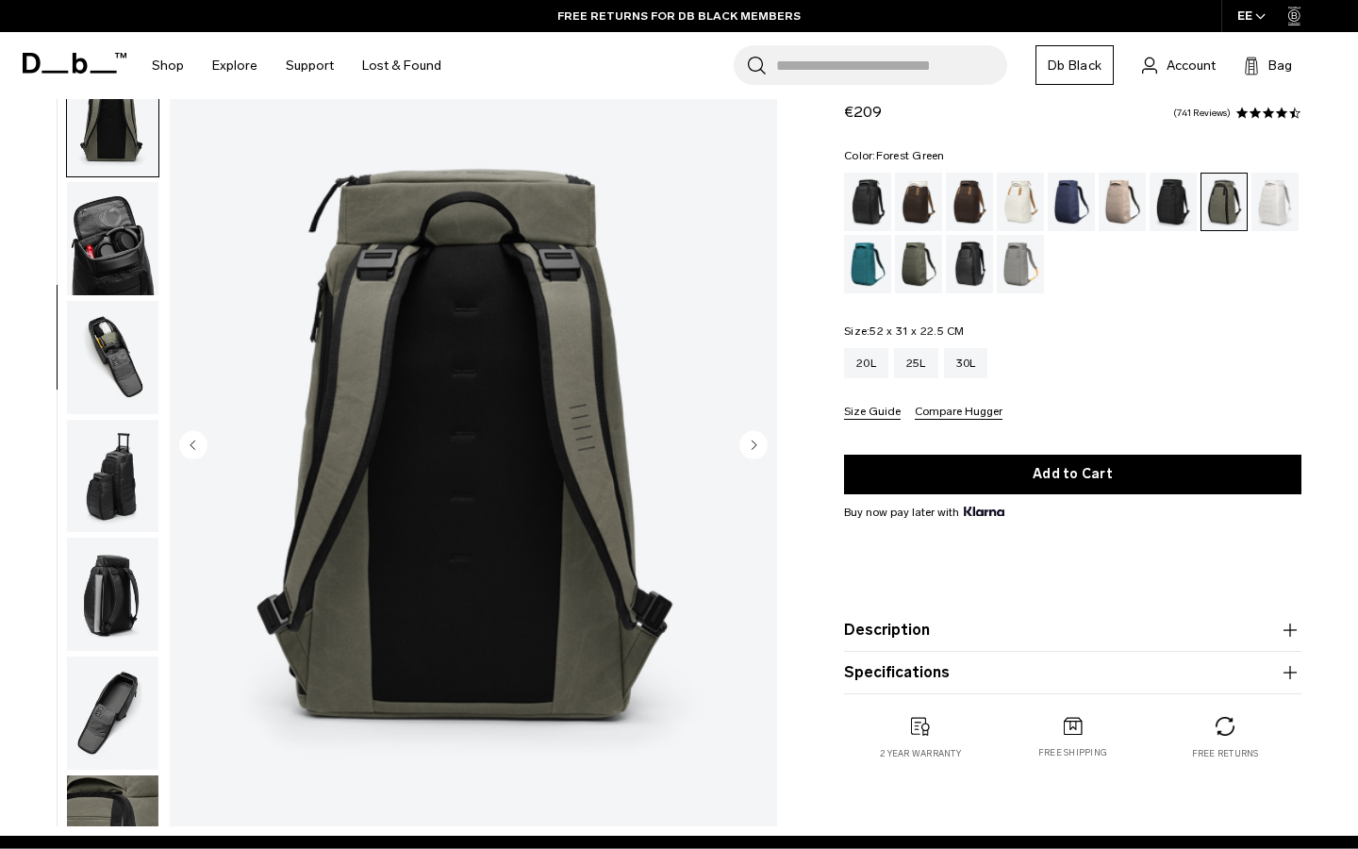
click at [202, 451] on circle "Previous slide" at bounding box center [193, 444] width 28 height 28
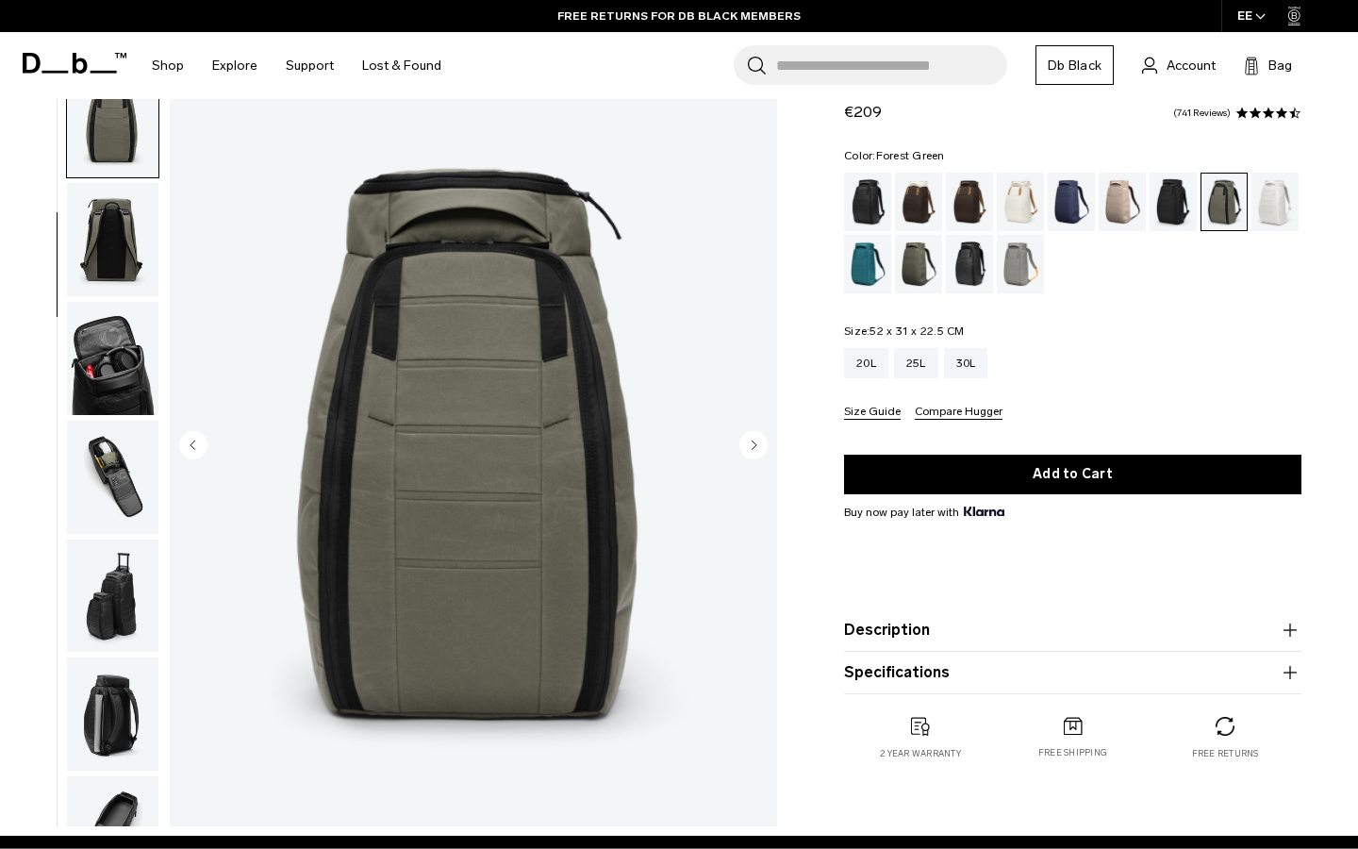
click at [202, 451] on circle "Previous slide" at bounding box center [193, 444] width 28 height 28
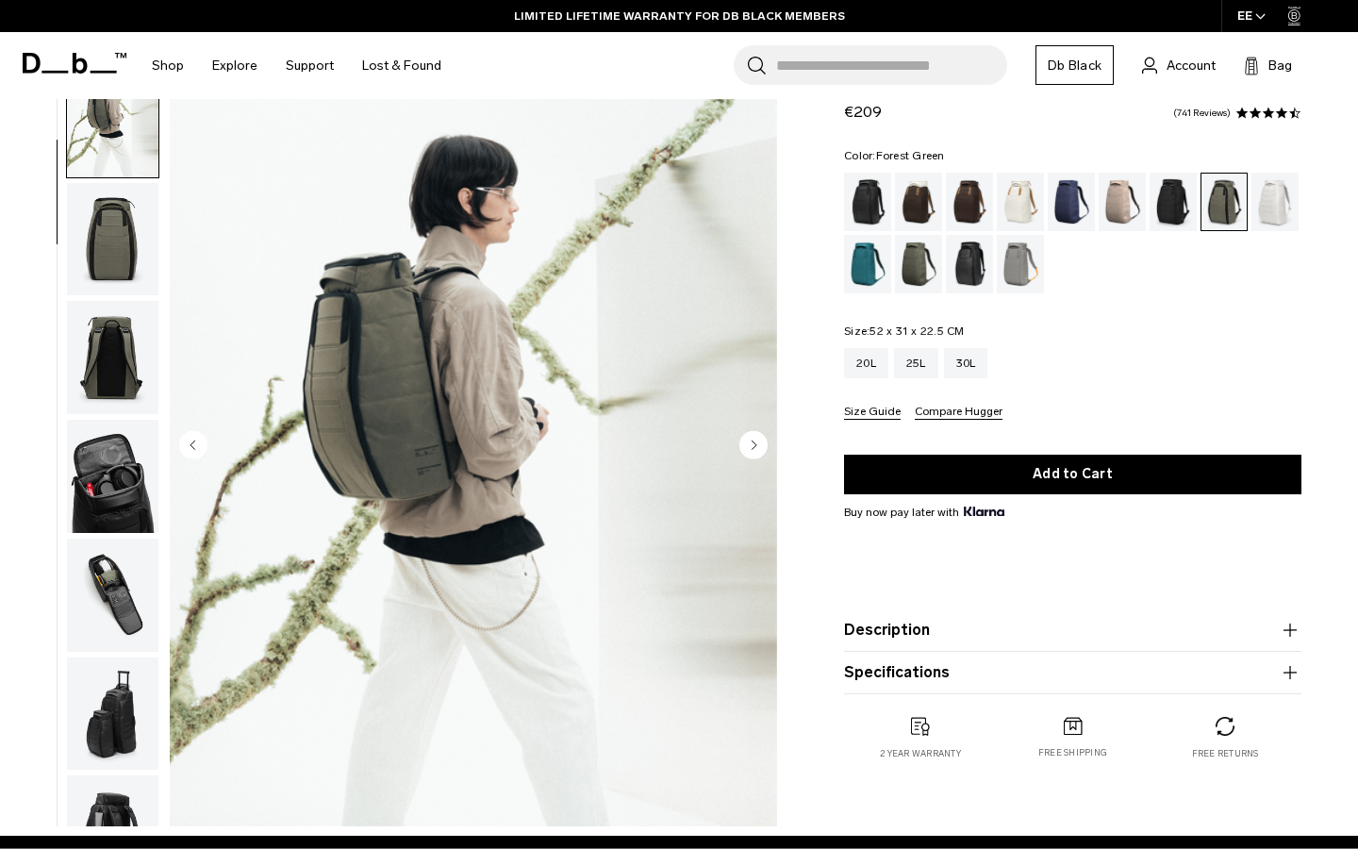
scroll to position [120, 0]
click at [202, 451] on circle "Previous slide" at bounding box center [193, 444] width 28 height 28
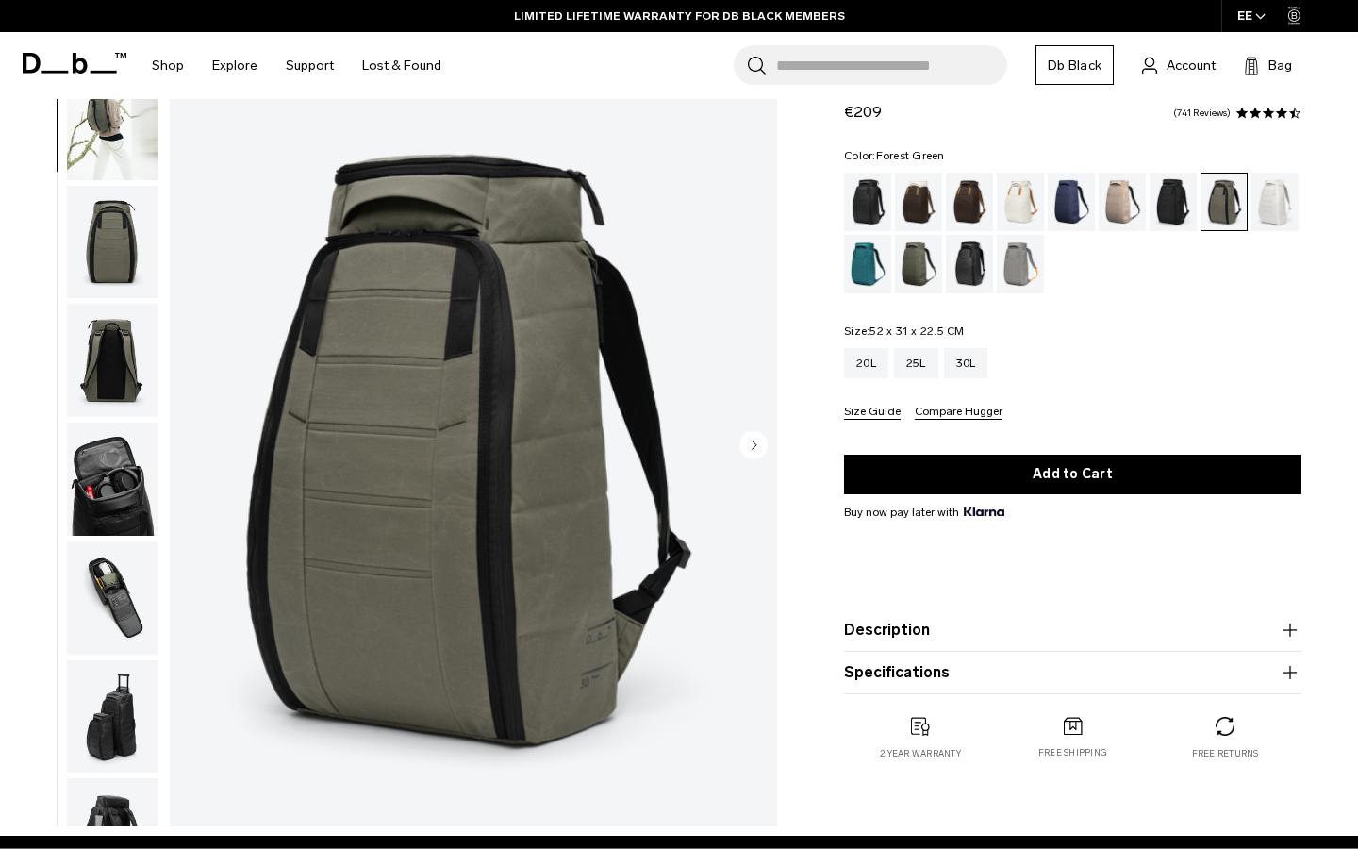
scroll to position [0, 0]
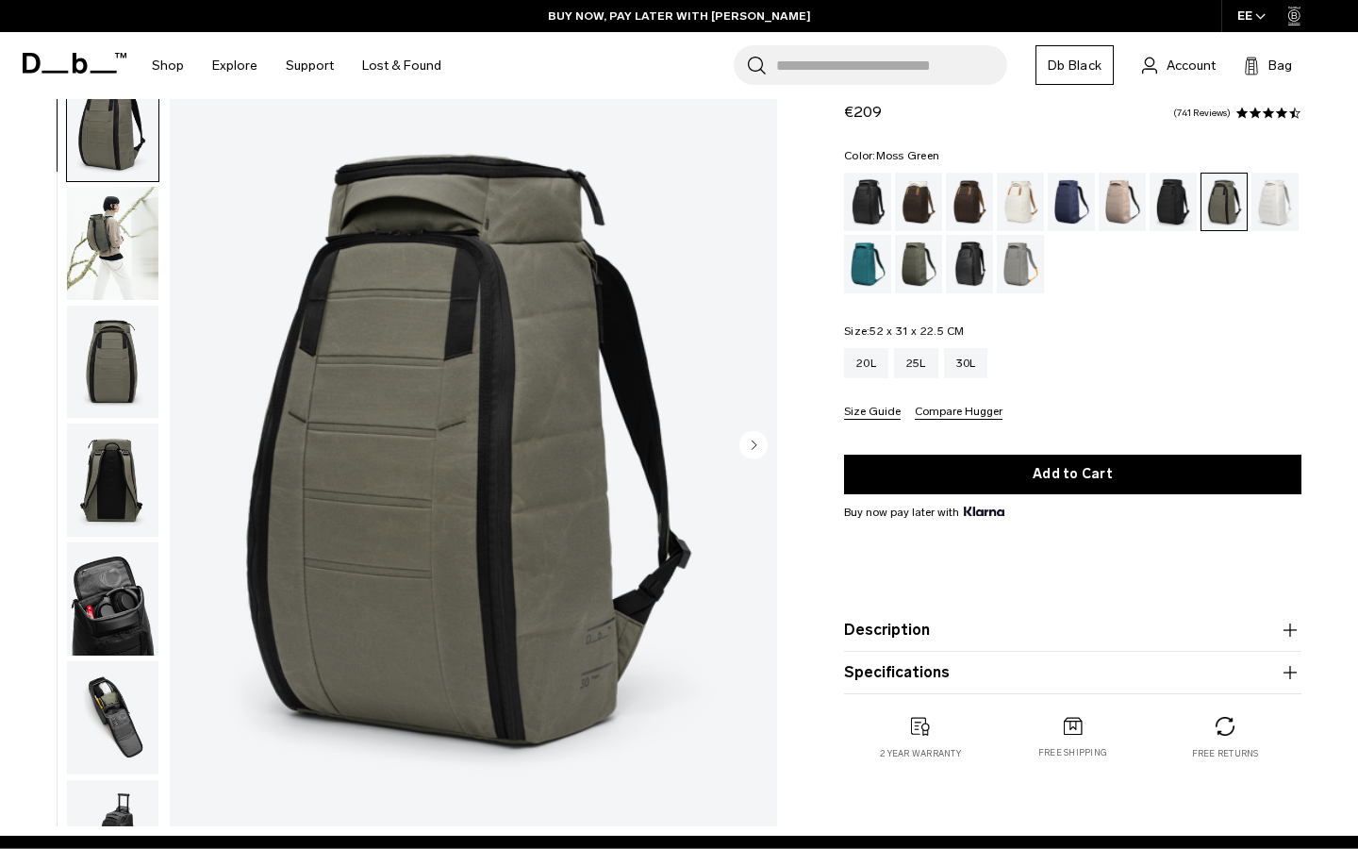
click at [918, 260] on div "Moss Green" at bounding box center [919, 264] width 48 height 58
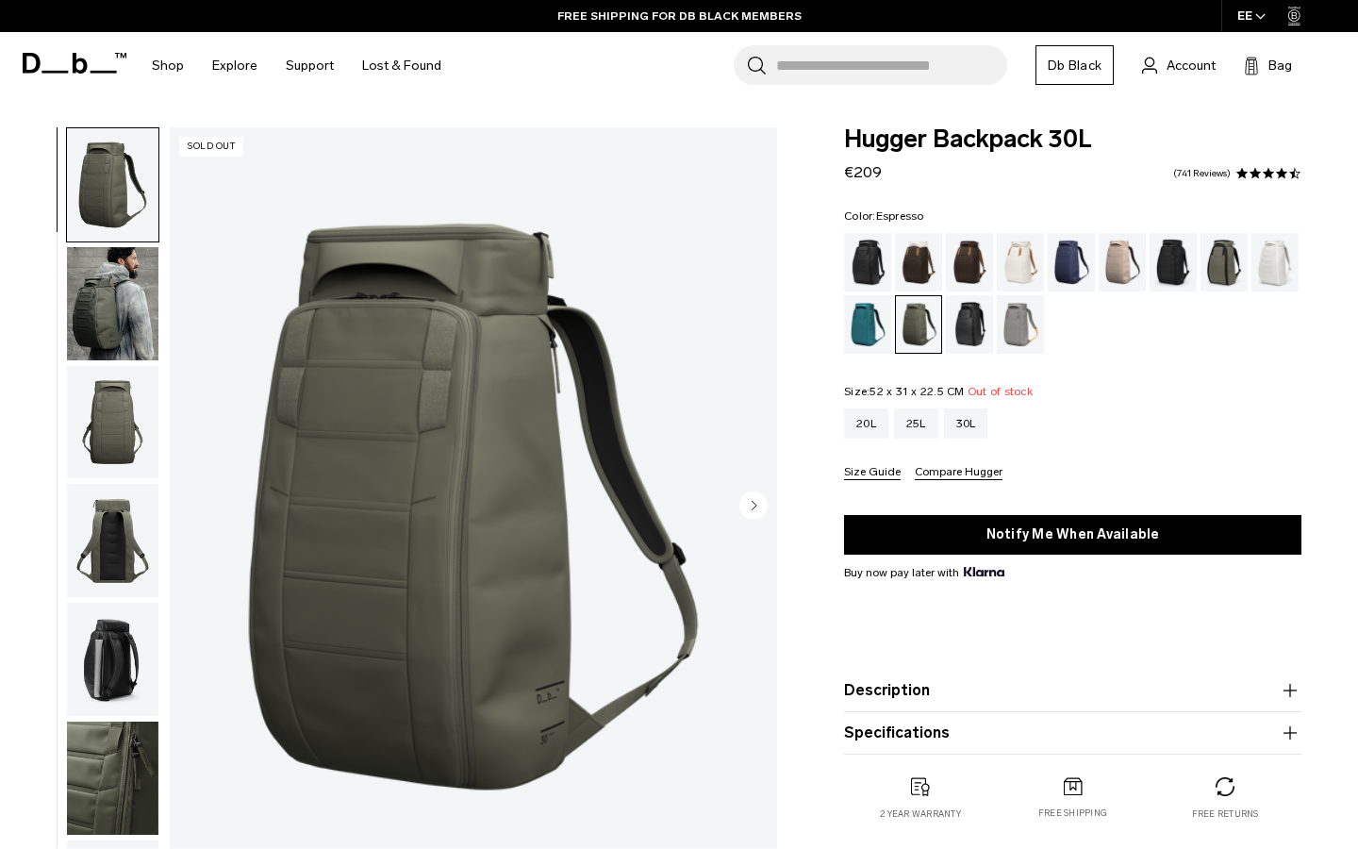
click at [973, 266] on div "Espresso" at bounding box center [970, 262] width 48 height 58
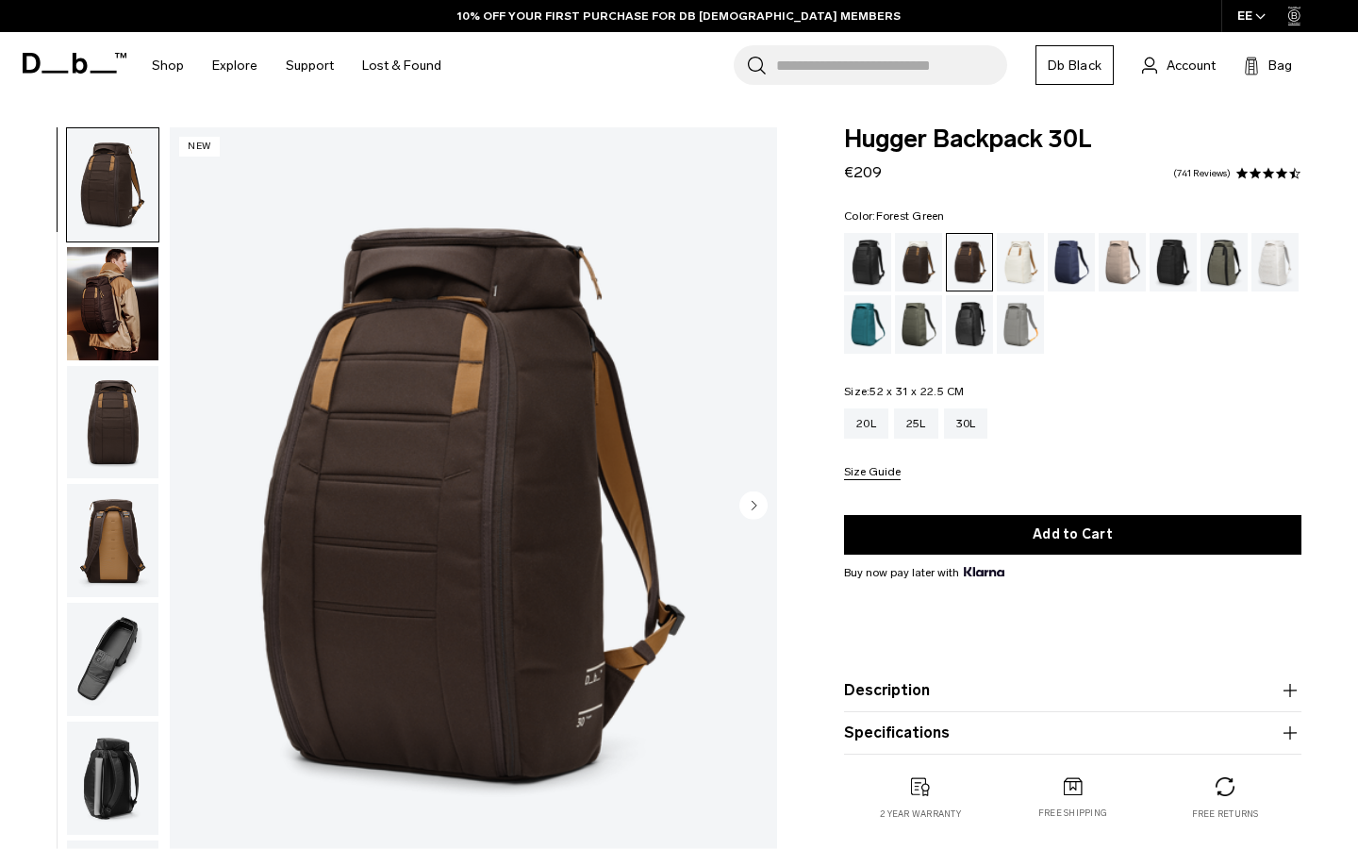
click at [1225, 264] on div "Forest Green" at bounding box center [1224, 262] width 48 height 58
